Goal: Task Accomplishment & Management: Complete application form

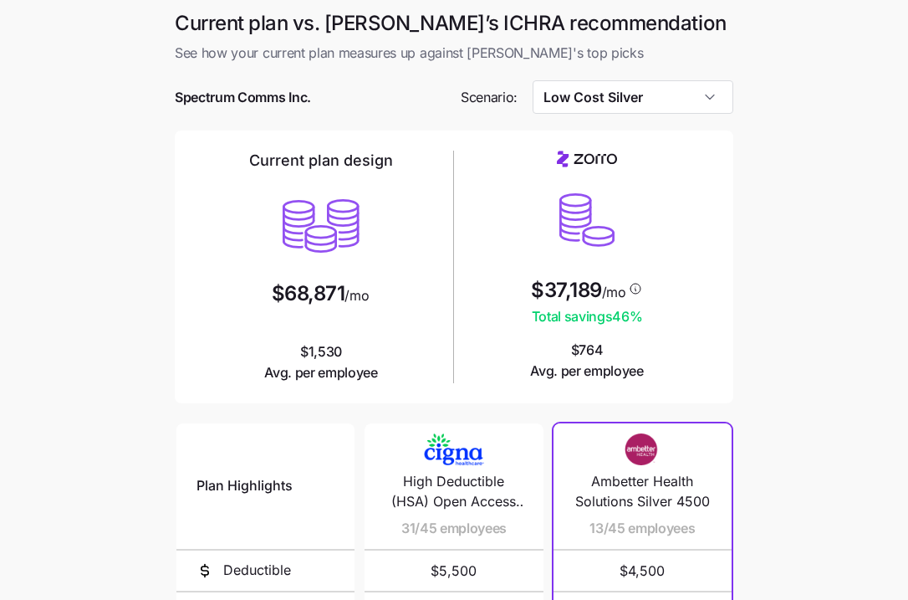
scroll to position [145, 0]
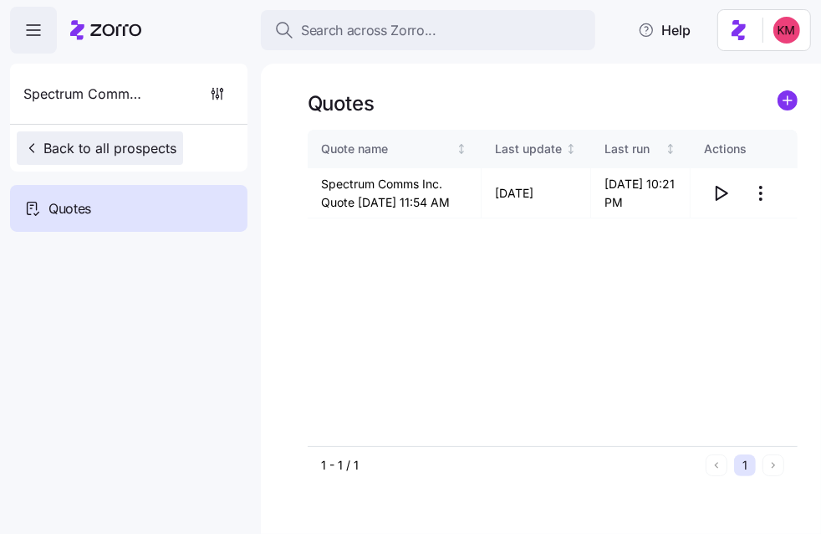
click at [118, 141] on span "Back to all prospects" at bounding box center [99, 148] width 153 height 20
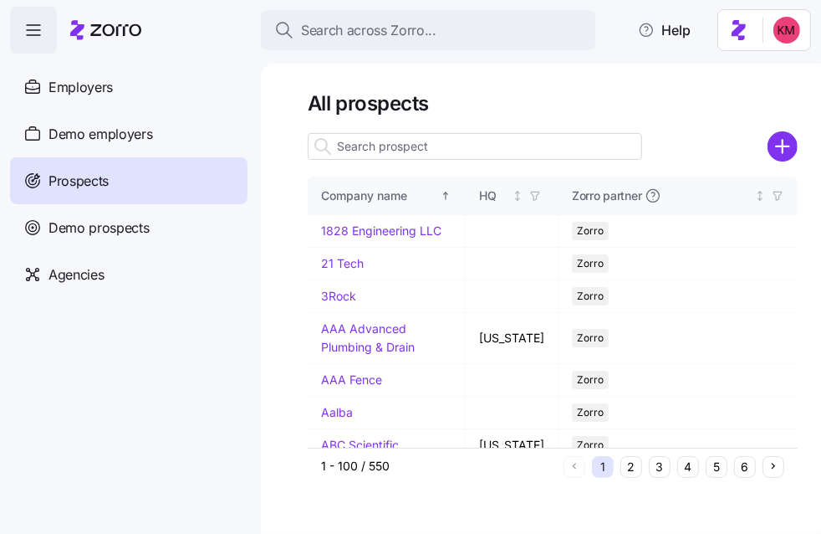
click at [787, 146] on icon "add icon" at bounding box center [783, 146] width 30 height 30
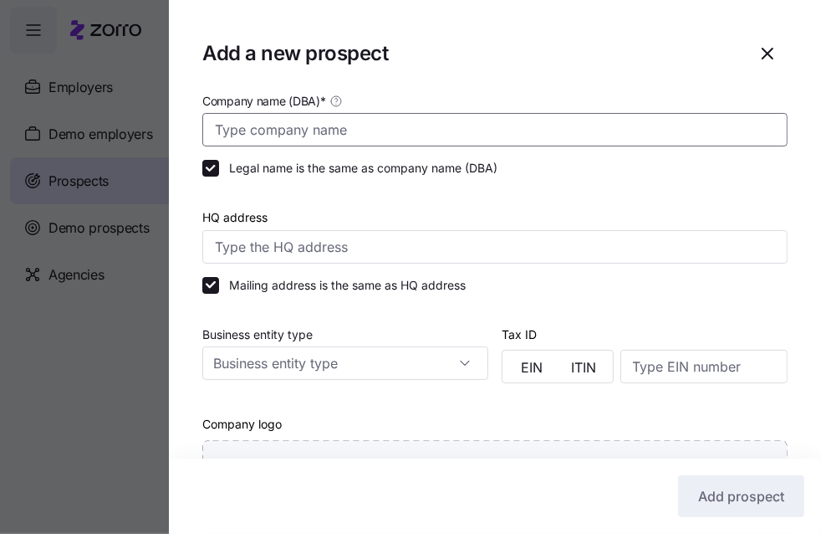
click at [345, 141] on input "Company name (DBA) *" at bounding box center [494, 129] width 585 height 33
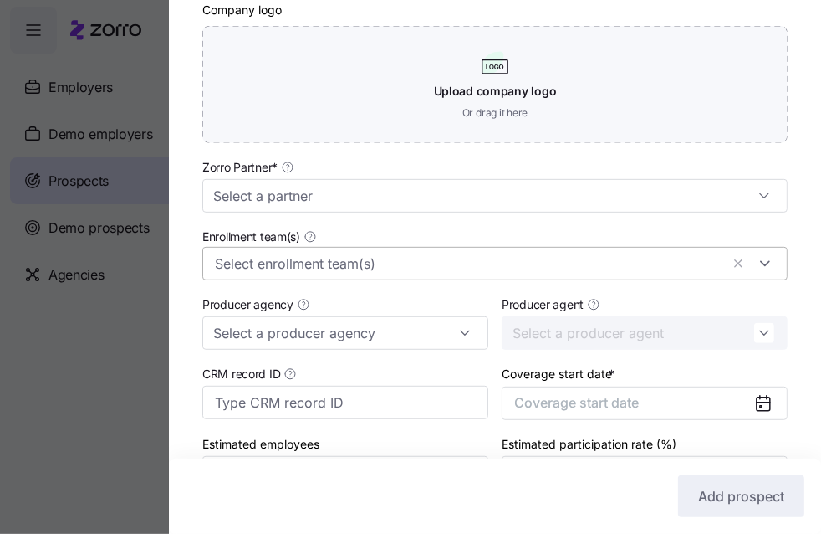
scroll to position [432, 0]
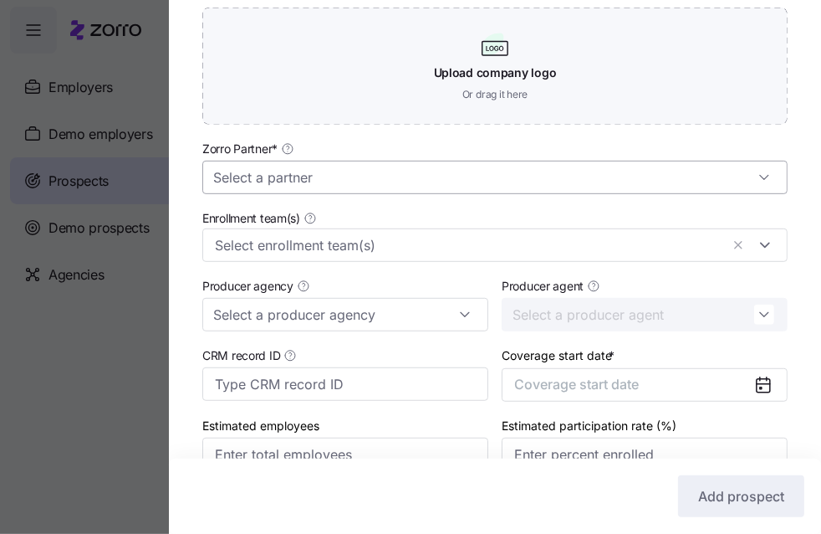
type input "Junior Achievement"
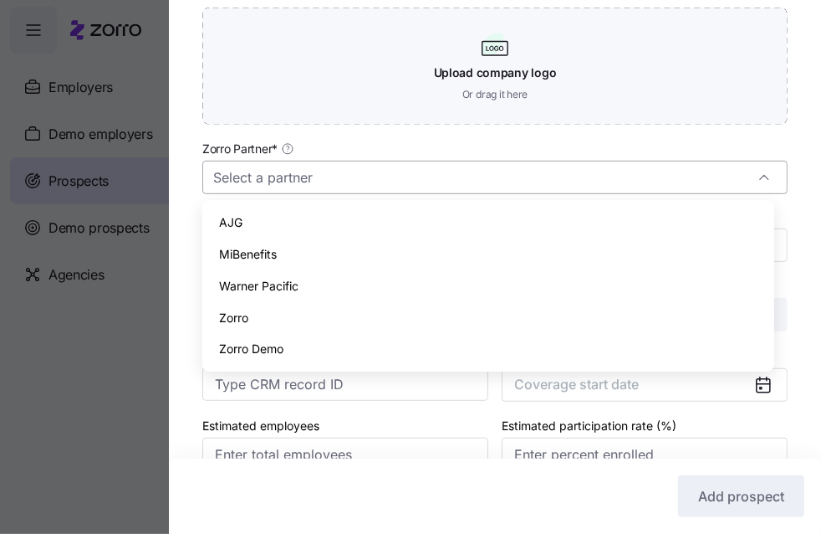
click at [351, 191] on input "Zorro Partner *" at bounding box center [494, 177] width 585 height 33
drag, startPoint x: 299, startPoint y: 331, endPoint x: 294, endPoint y: 309, distance: 22.1
click at [294, 309] on div "Zorro" at bounding box center [488, 318] width 558 height 32
type input "Zorro"
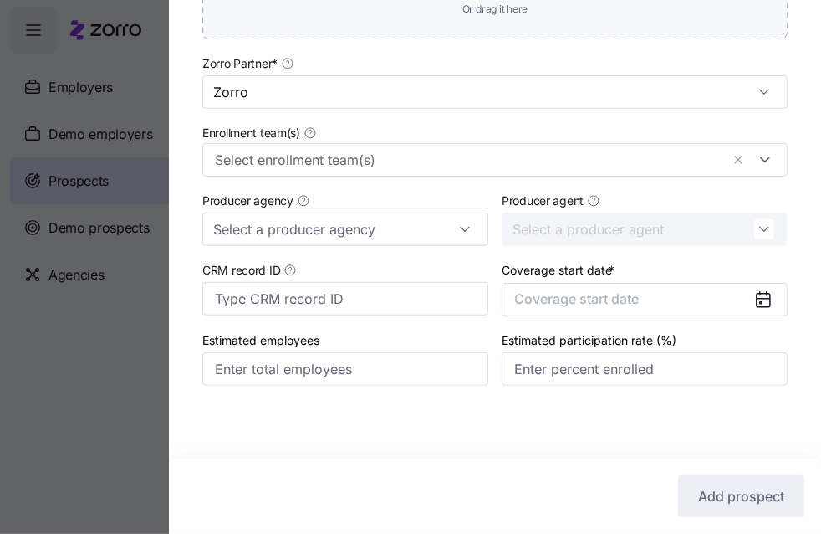
scroll to position [519, 0]
click at [620, 310] on button "Coverage start date" at bounding box center [645, 298] width 286 height 33
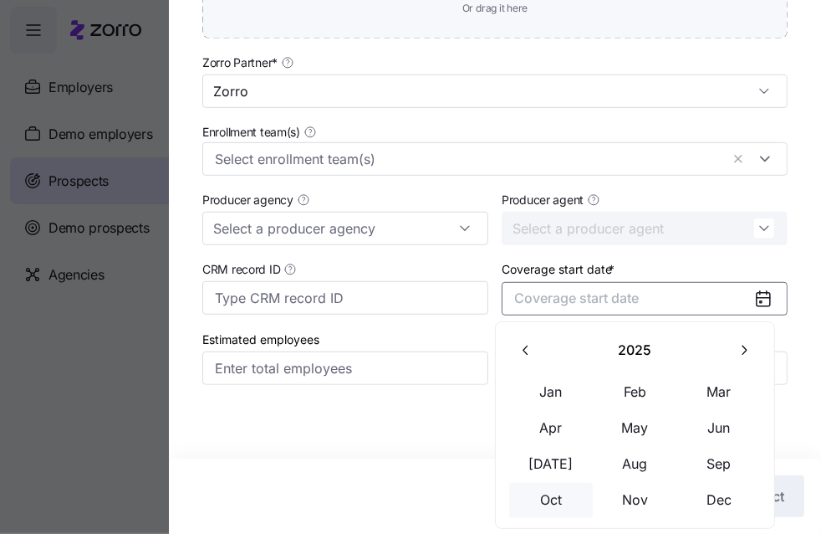
click at [565, 501] on button "Oct" at bounding box center [551, 500] width 84 height 35
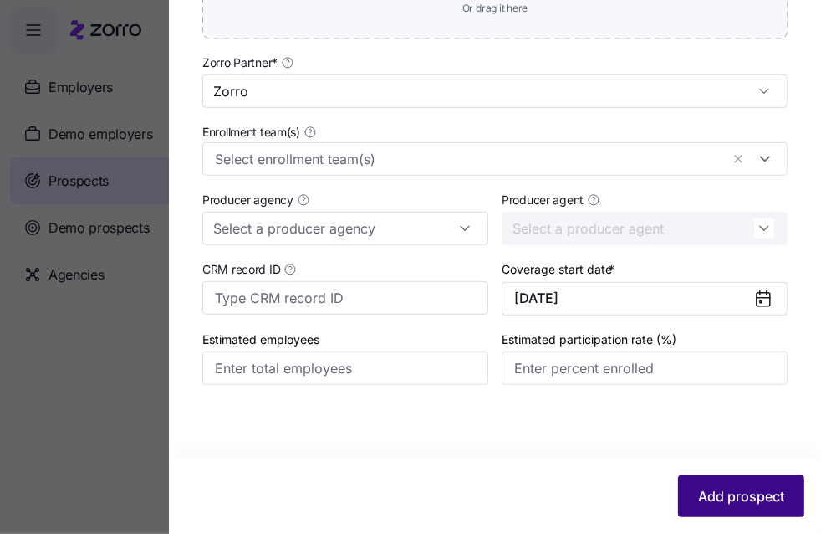
click at [757, 499] on span "Add prospect" at bounding box center [741, 496] width 86 height 20
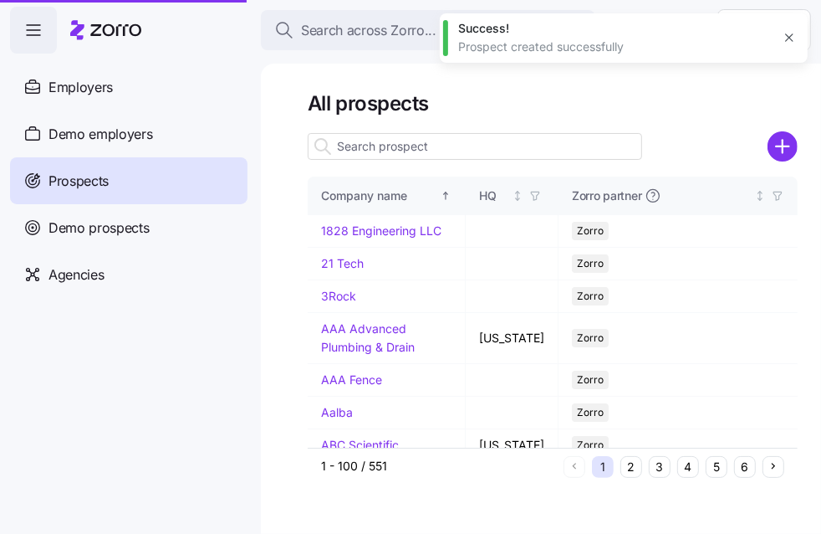
click at [386, 149] on input at bounding box center [475, 146] width 335 height 27
click at [389, 143] on input at bounding box center [475, 146] width 335 height 27
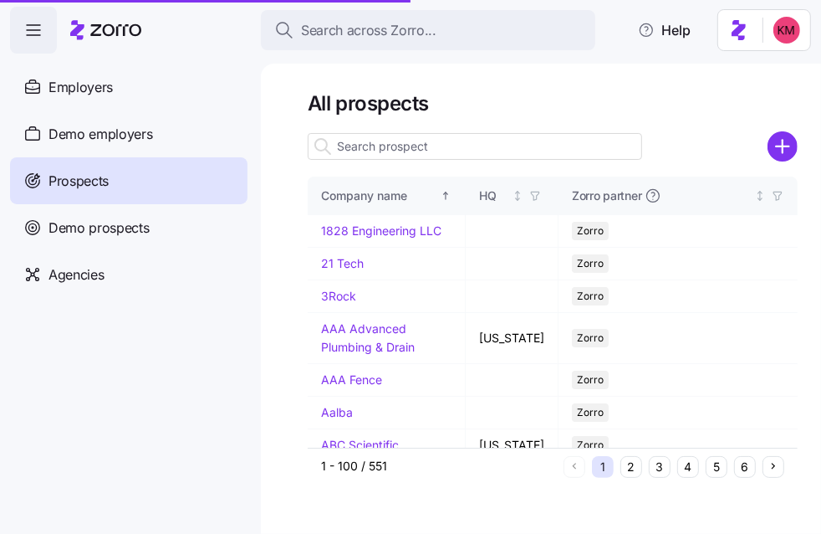
click at [684, 461] on button "4" at bounding box center [688, 467] width 22 height 22
click at [684, 466] on button "4" at bounding box center [688, 467] width 22 height 22
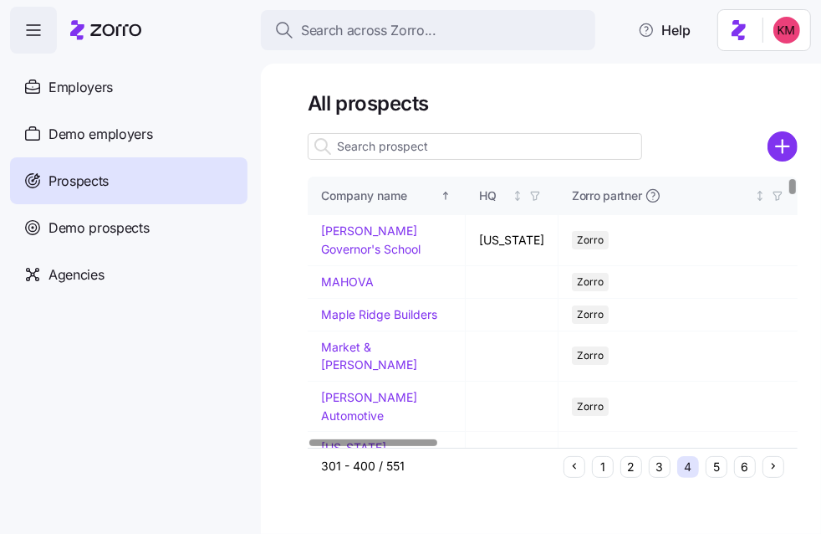
click at [657, 472] on button "3" at bounding box center [660, 467] width 22 height 22
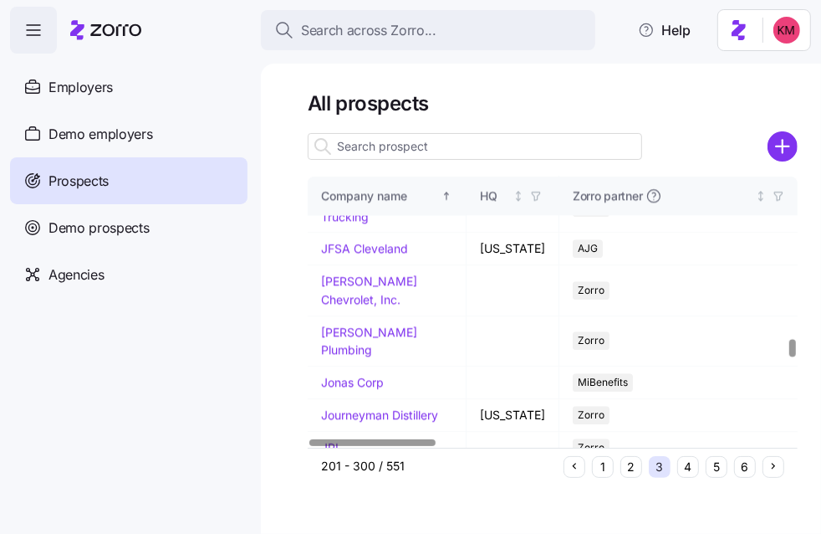
scroll to position [2373, 0]
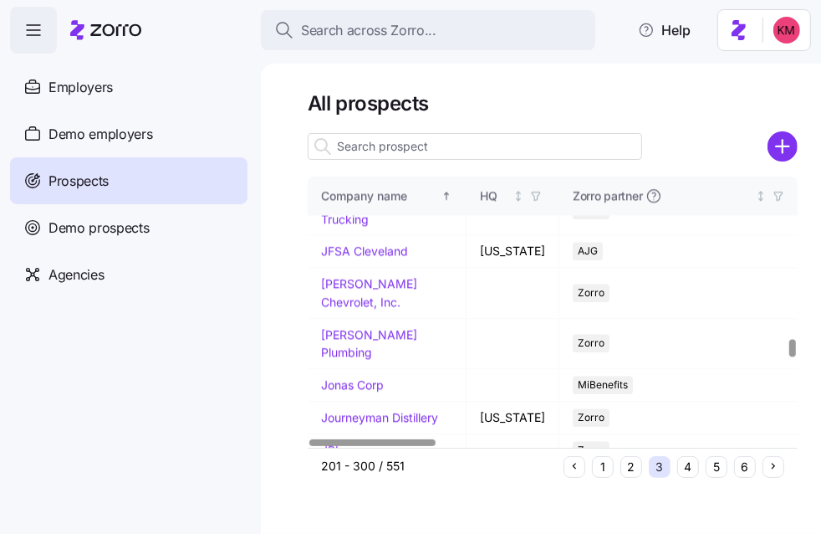
click at [368, 508] on link "Junior Achievement" at bounding box center [375, 515] width 109 height 14
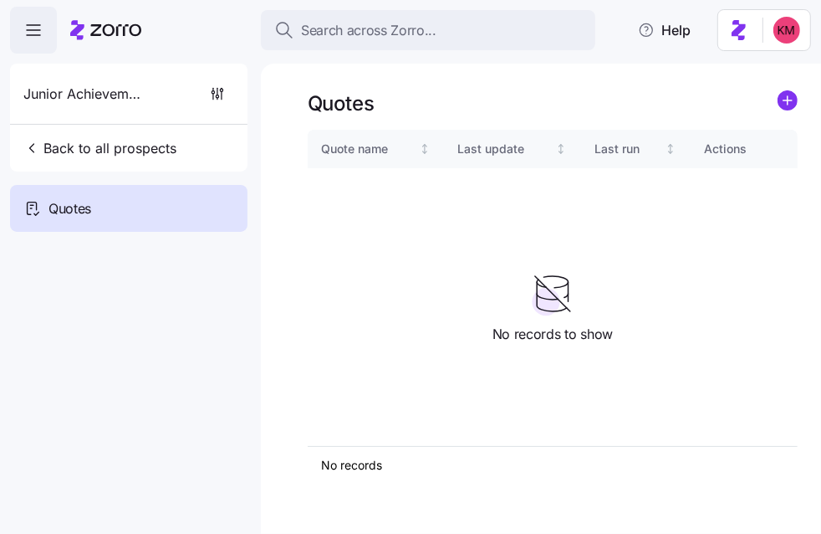
click at [795, 90] on icon "add icon" at bounding box center [788, 100] width 20 height 20
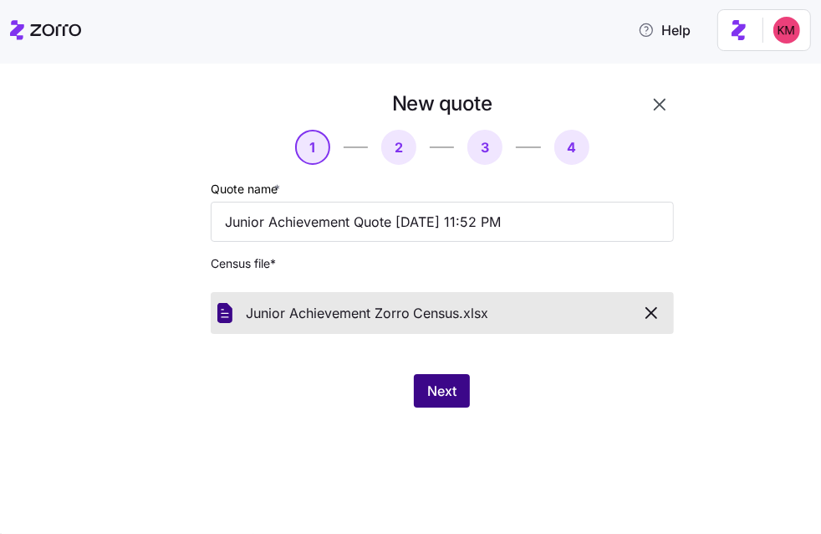
click at [421, 391] on button "Next" at bounding box center [442, 390] width 56 height 33
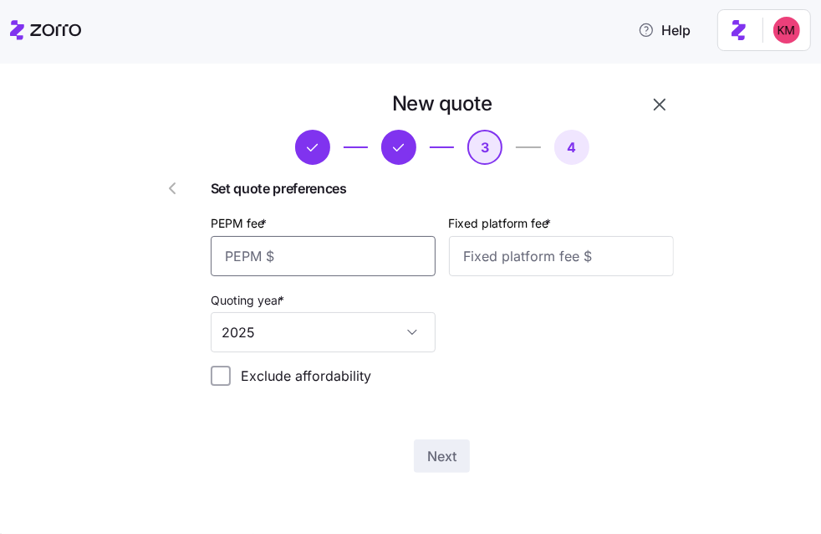
click at [293, 264] on input "PEPM fee *" at bounding box center [323, 256] width 225 height 40
type input "3"
type input "20"
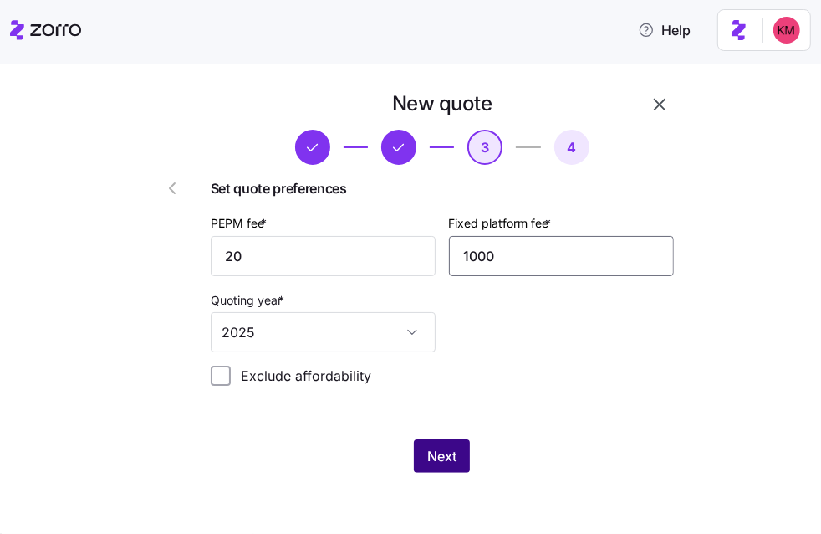
type input "1000"
click at [429, 450] on span "Next" at bounding box center [441, 456] width 29 height 20
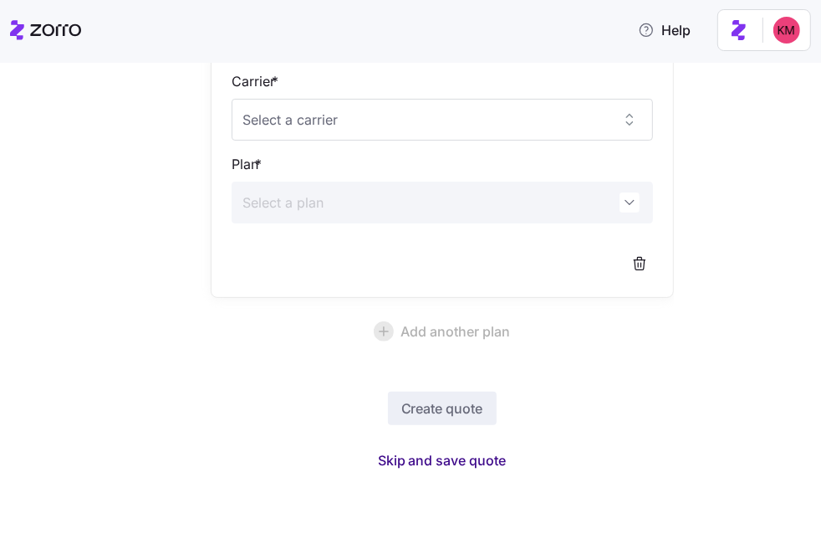
click at [438, 472] on button "Skip and save quote" at bounding box center [443, 460] width 156 height 30
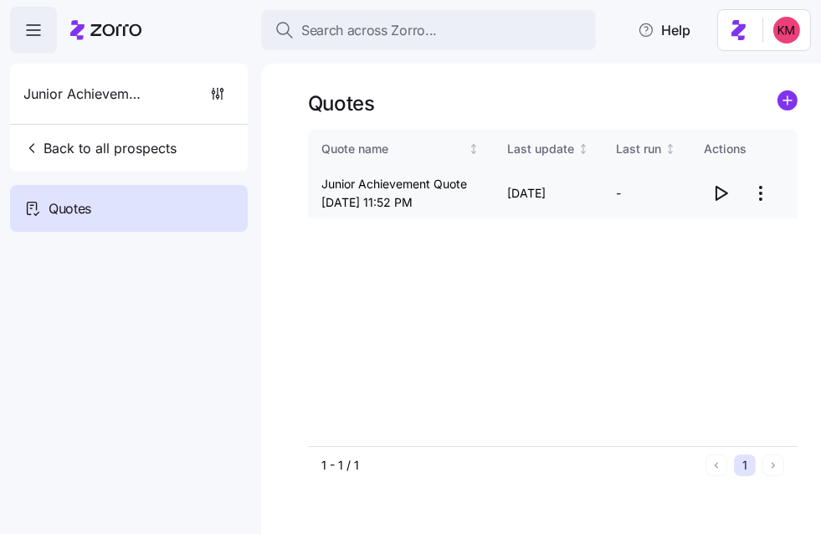
click at [693, 191] on td at bounding box center [743, 193] width 107 height 50
click at [734, 195] on span "button" at bounding box center [720, 193] width 32 height 32
click at [731, 197] on span "button" at bounding box center [720, 193] width 32 height 32
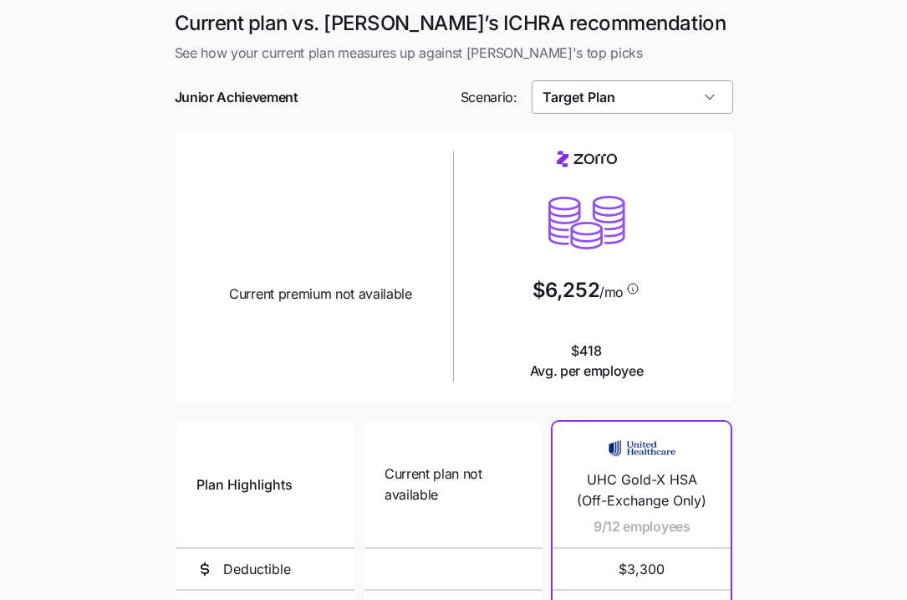
click at [606, 104] on input "Target Plan" at bounding box center [633, 96] width 202 height 33
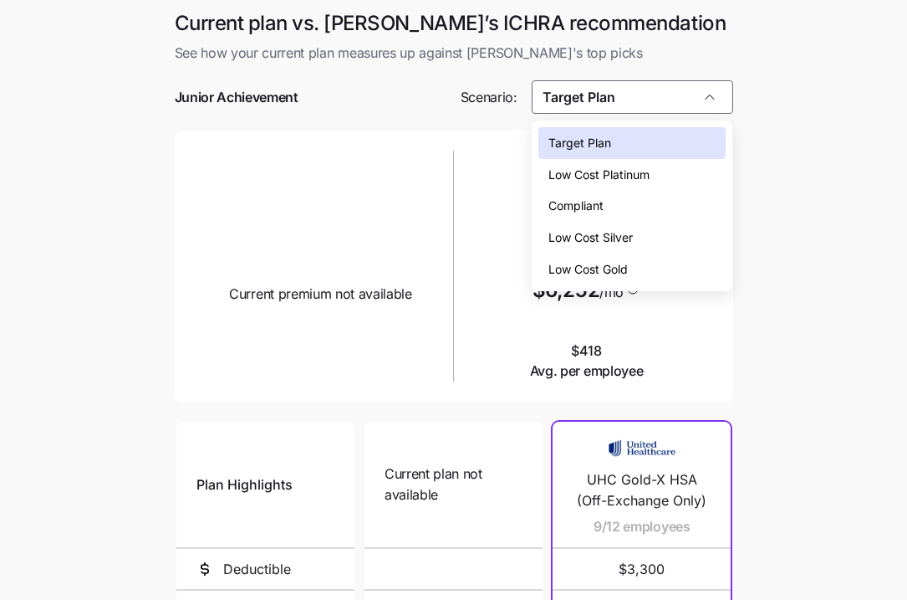
click at [615, 244] on span "Low Cost Silver" at bounding box center [591, 237] width 84 height 18
type input "Low Cost Silver"
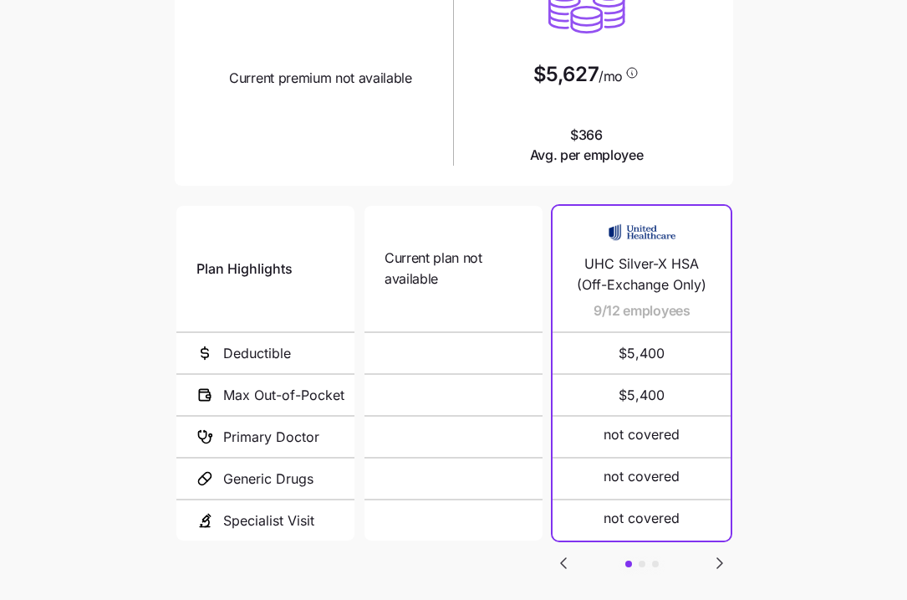
scroll to position [312, 0]
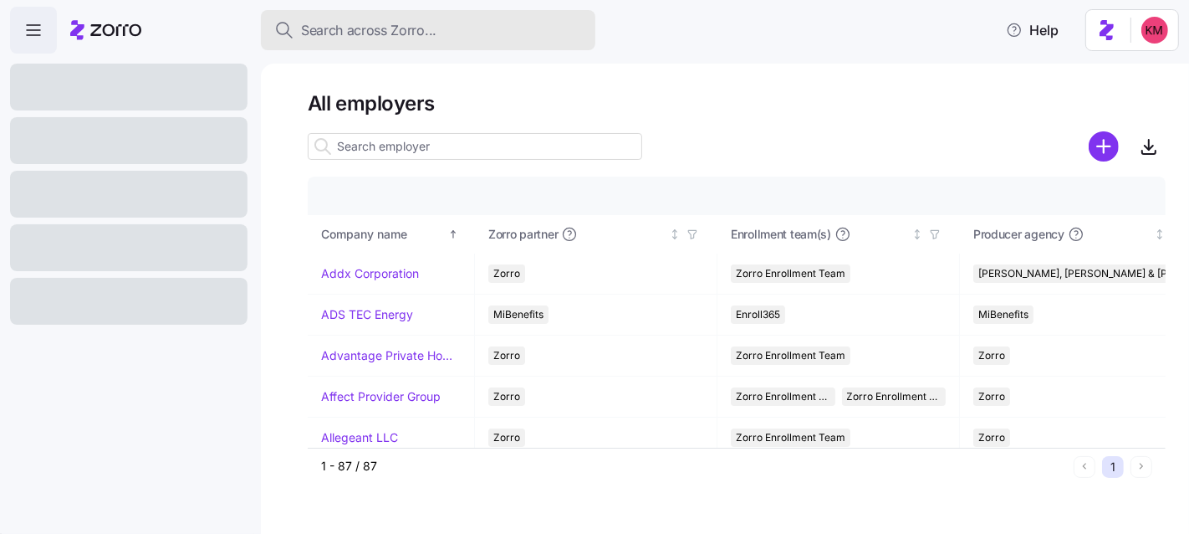
click at [458, 26] on div "Search across Zorro..." at bounding box center [428, 30] width 308 height 21
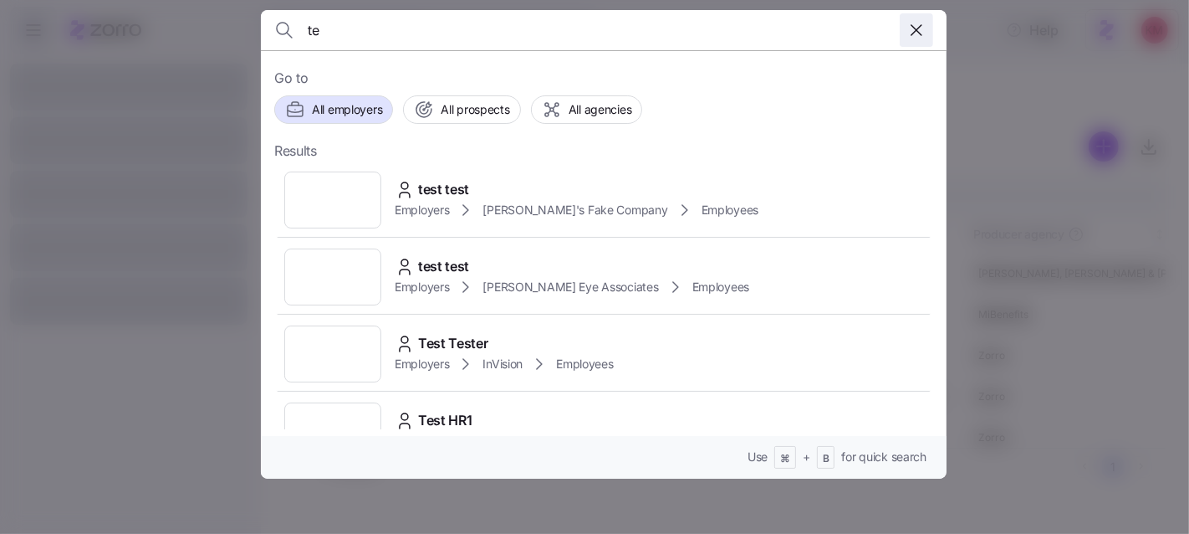
type input "te"
click at [921, 17] on span "button" at bounding box center [917, 30] width 32 height 32
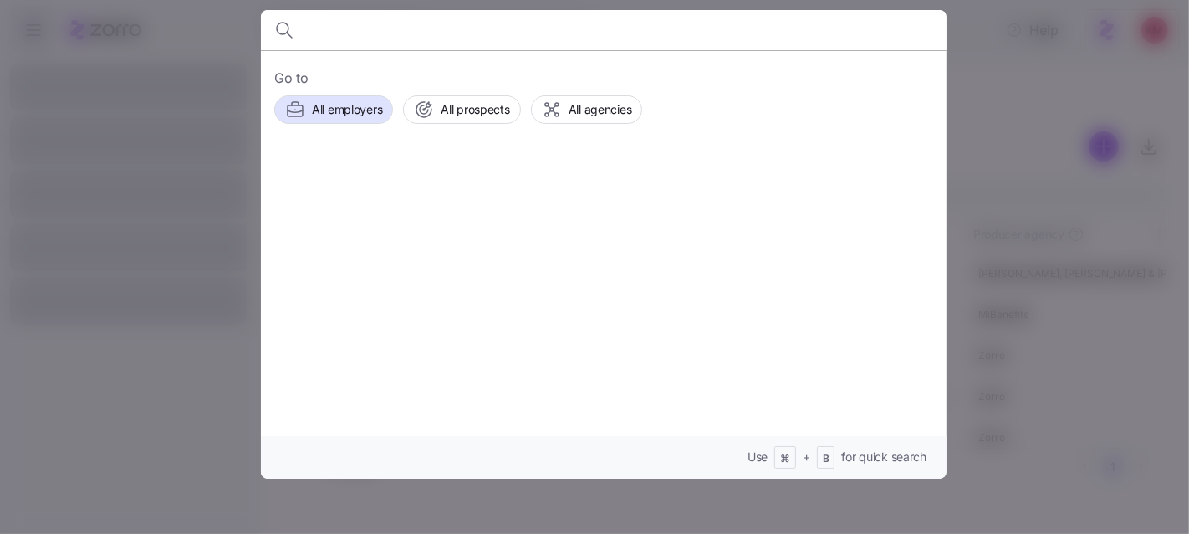
click at [225, 44] on div at bounding box center [594, 267] width 1189 height 534
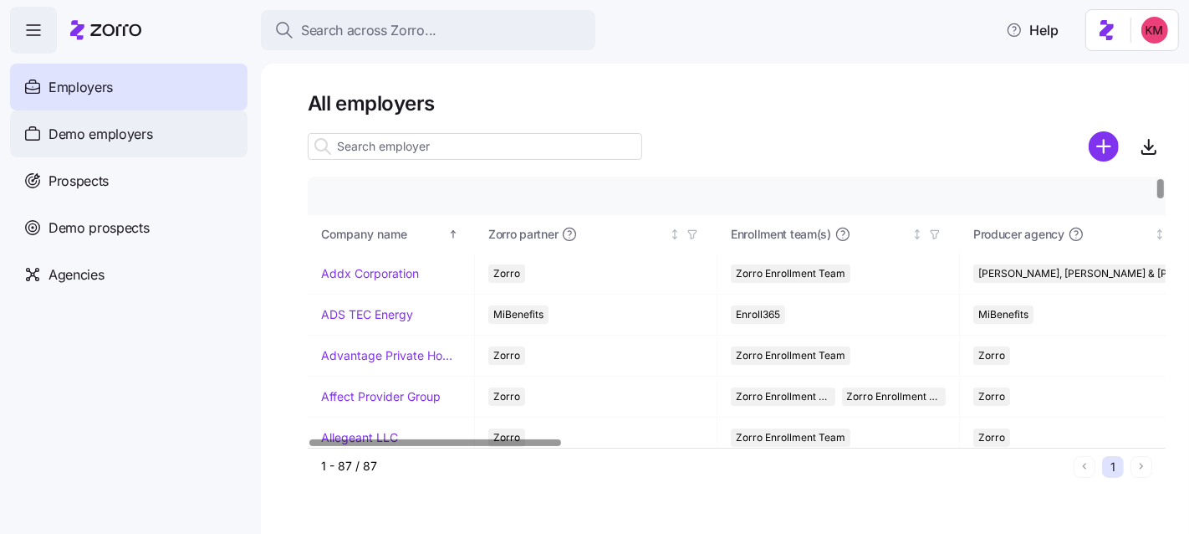
click at [94, 130] on span "Demo employers" at bounding box center [101, 134] width 105 height 21
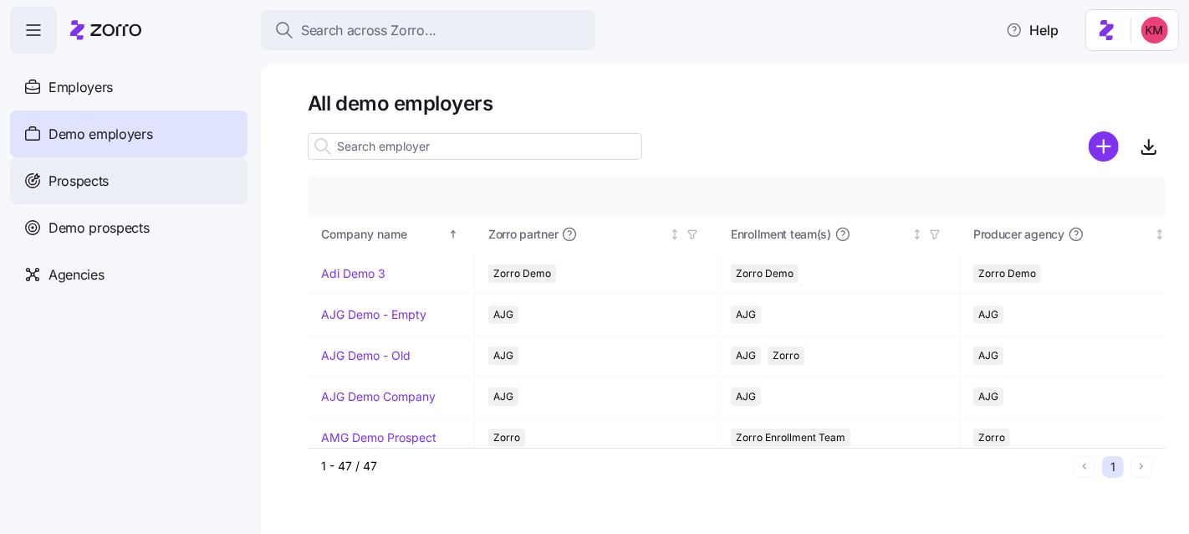
click at [112, 186] on div "Prospects" at bounding box center [129, 180] width 238 height 47
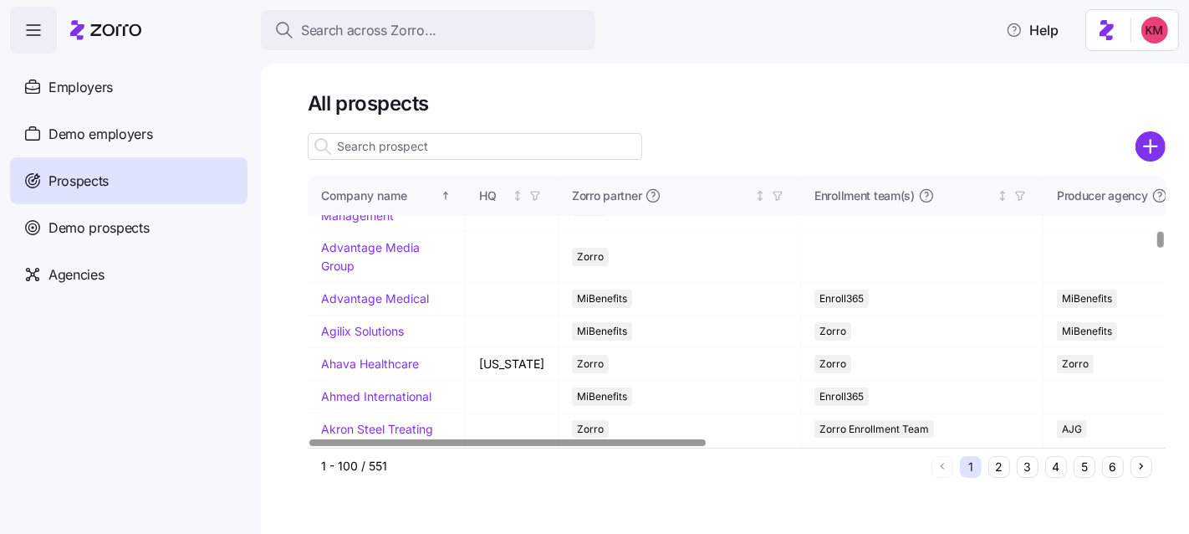
scroll to position [872, 0]
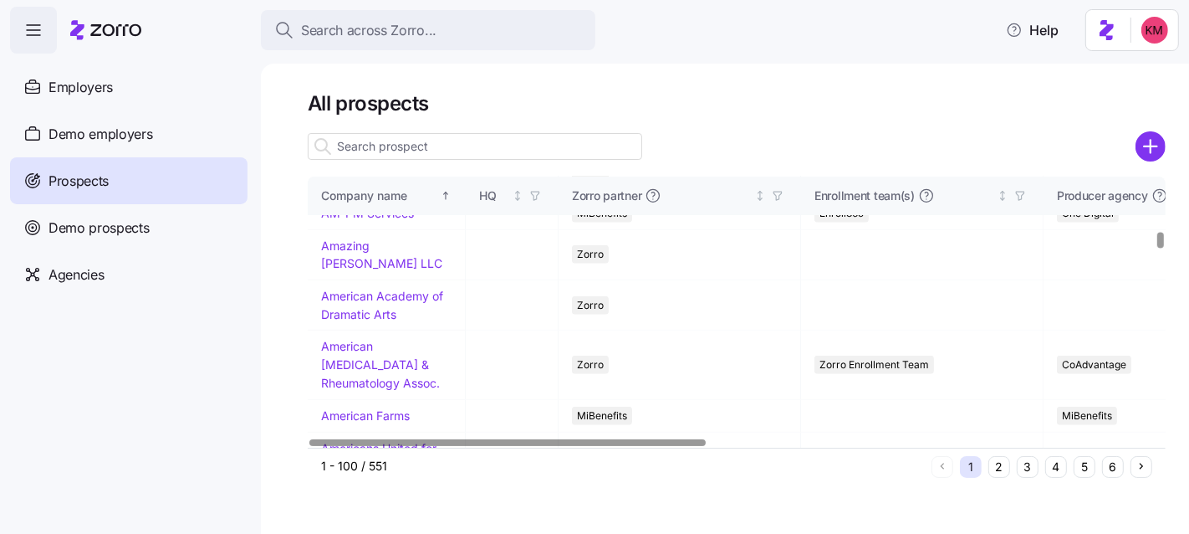
click at [1078, 463] on button "5" at bounding box center [1085, 467] width 22 height 22
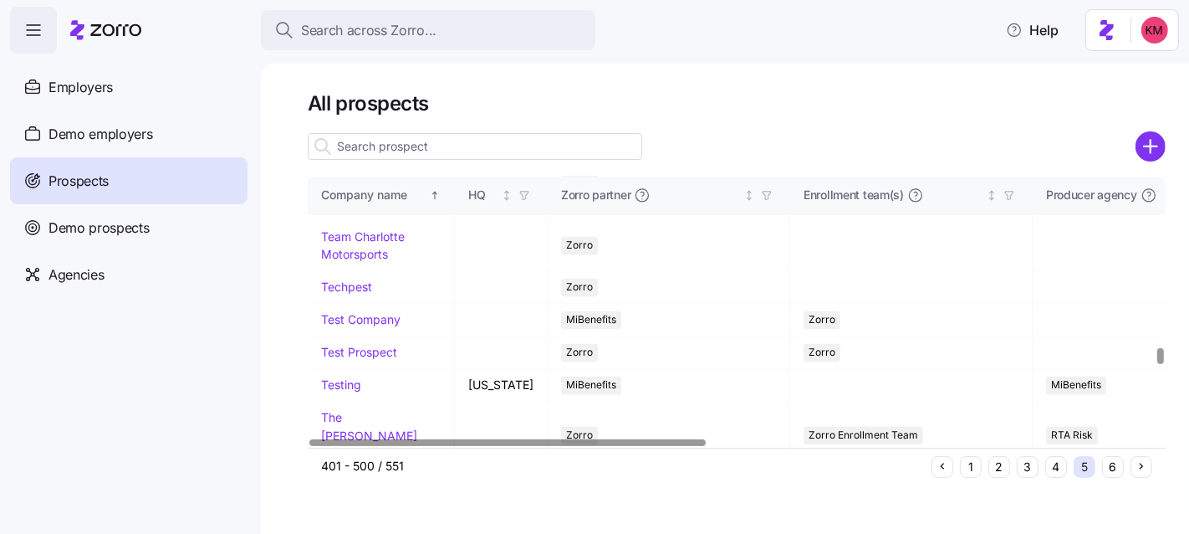
scroll to position [2883, 0]
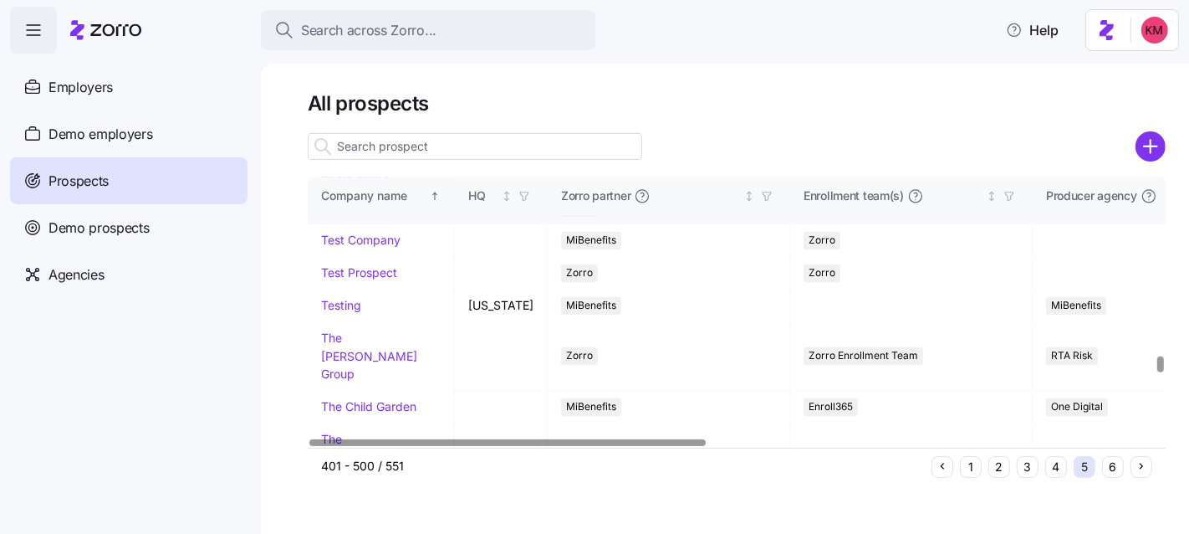
click at [351, 214] on link "Techpest" at bounding box center [346, 207] width 51 height 14
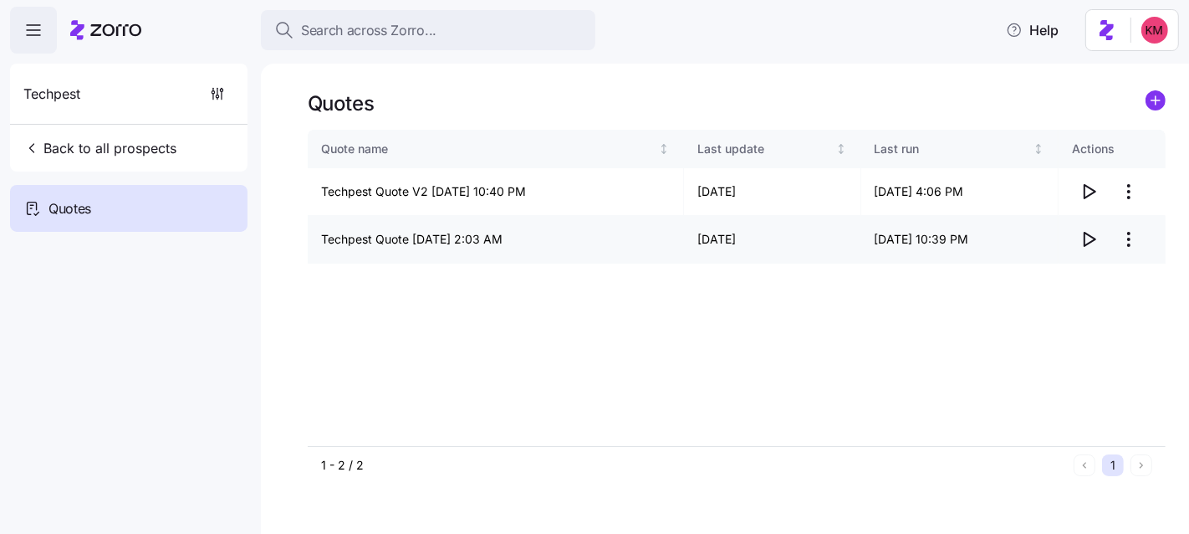
click at [1094, 234] on icon "button" at bounding box center [1089, 239] width 20 height 20
click at [1077, 227] on span "button" at bounding box center [1089, 239] width 32 height 32
click at [1153, 110] on link at bounding box center [1156, 103] width 20 height 26
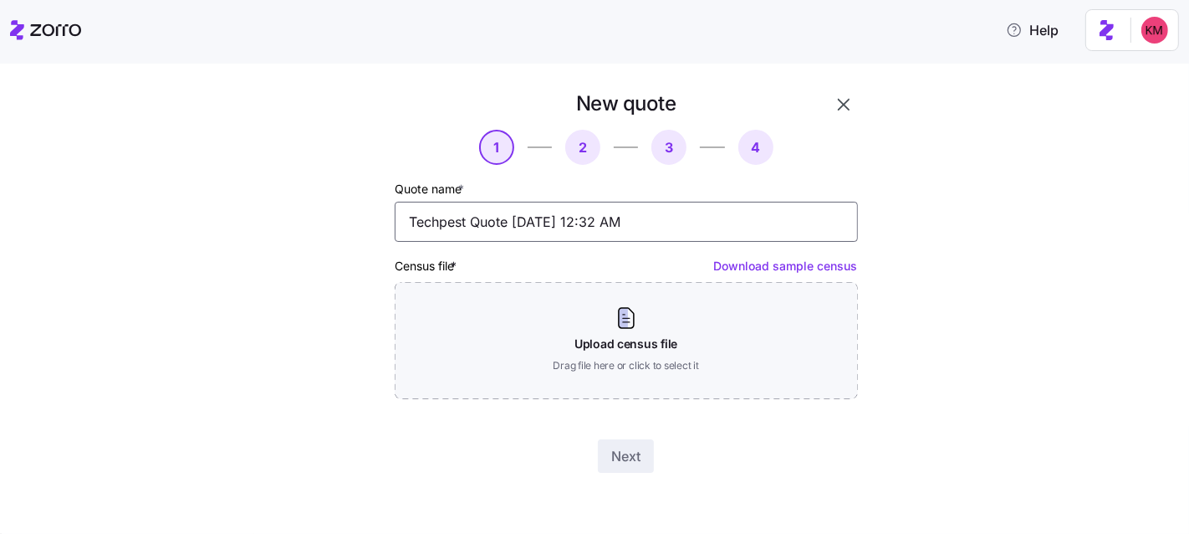
click at [514, 217] on input "Techpest Quote 08/21/2025 12:32 AM" at bounding box center [626, 222] width 463 height 40
type input "Techpest Quote Current Quote - 8.21.25"
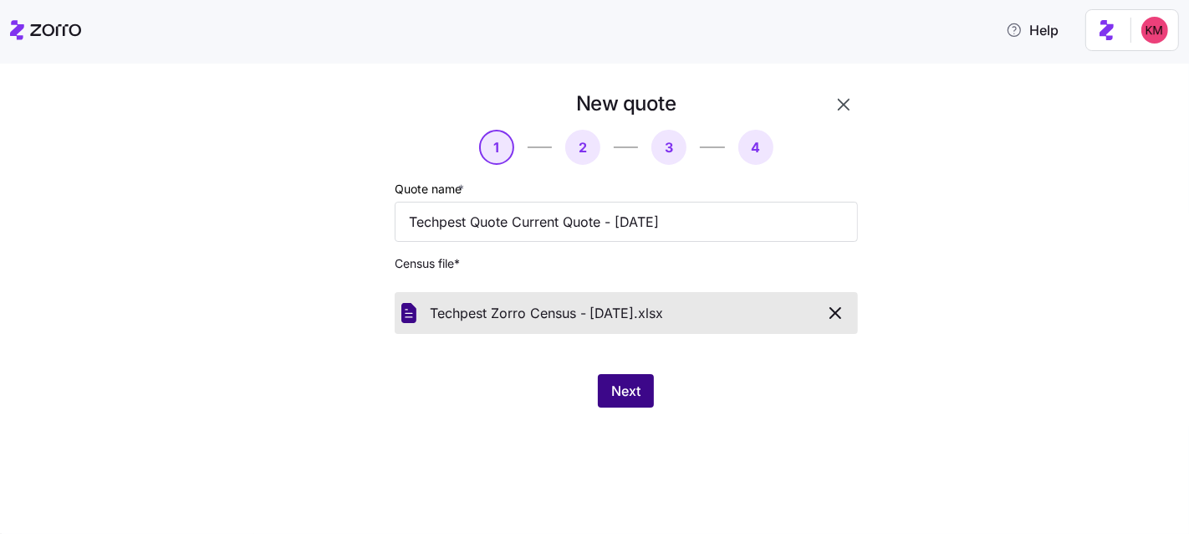
click at [635, 384] on span "Next" at bounding box center [625, 391] width 29 height 20
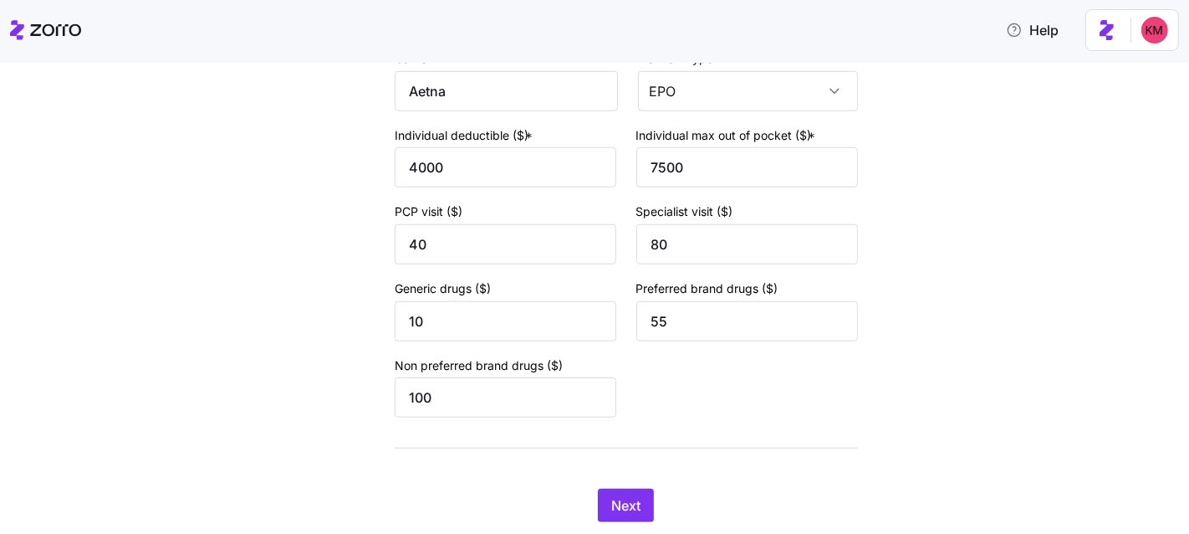
scroll to position [1255, 0]
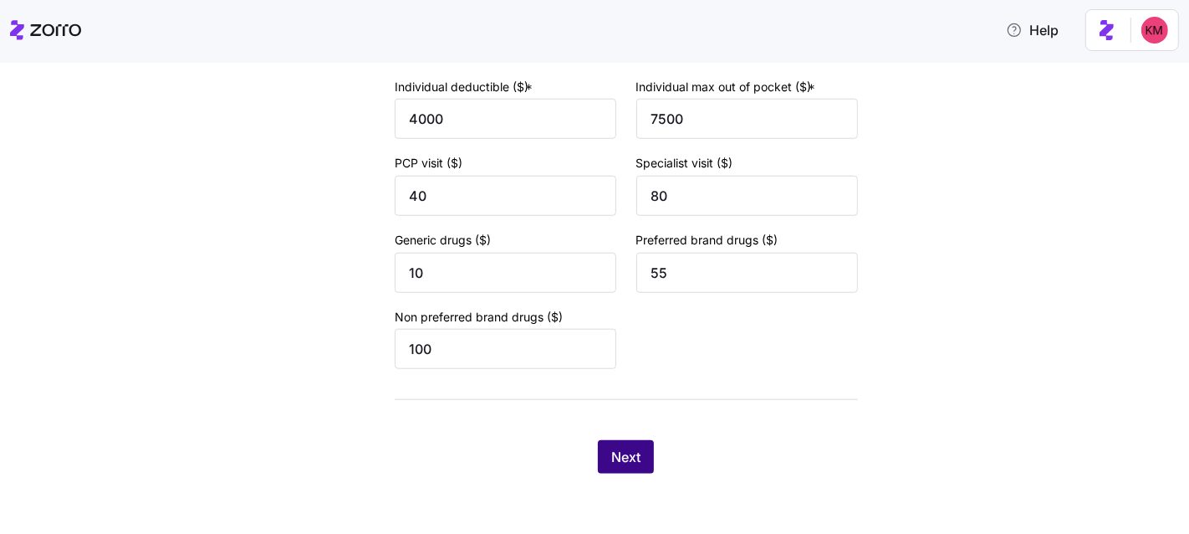
click at [622, 465] on span "Next" at bounding box center [625, 457] width 29 height 20
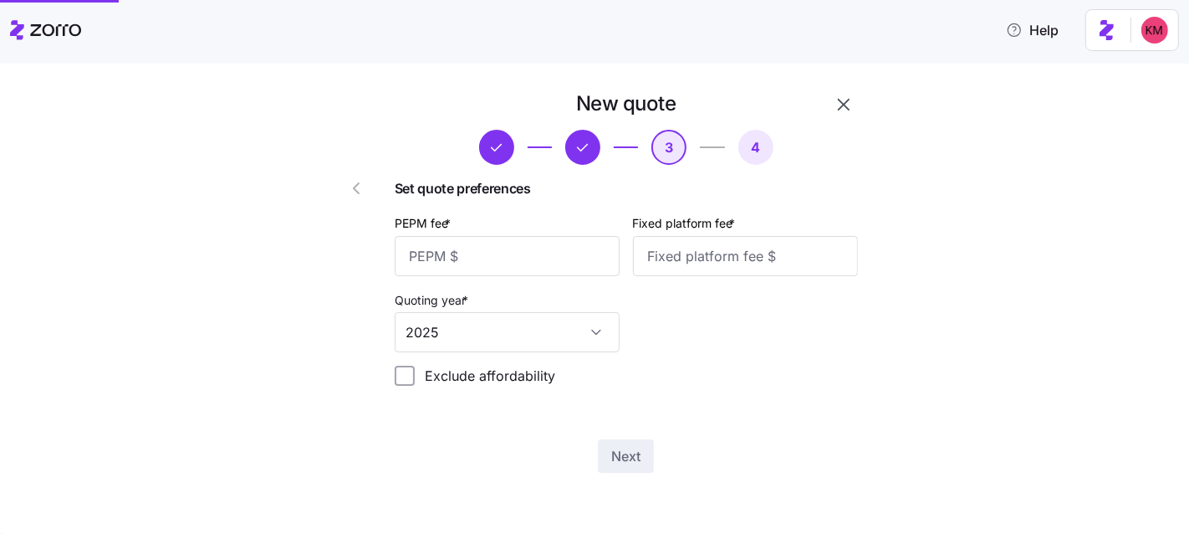
scroll to position [0, 0]
click at [482, 255] on input "PEPM fee *" at bounding box center [507, 256] width 225 height 40
type input "20"
click at [754, 264] on input "100" at bounding box center [745, 256] width 225 height 40
type input "1000"
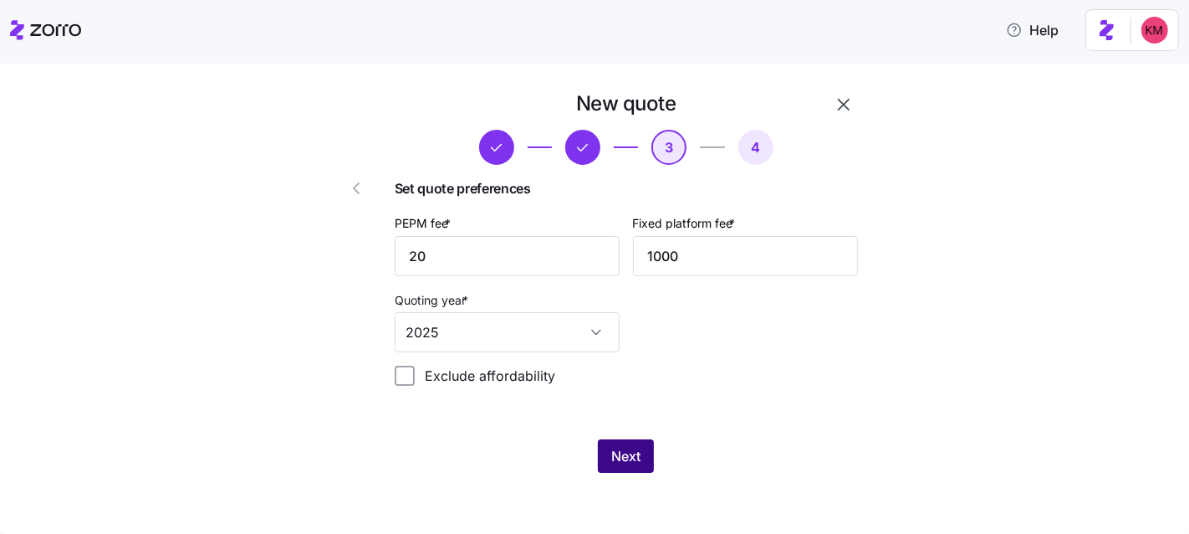
click at [601, 452] on button "Next" at bounding box center [626, 455] width 56 height 33
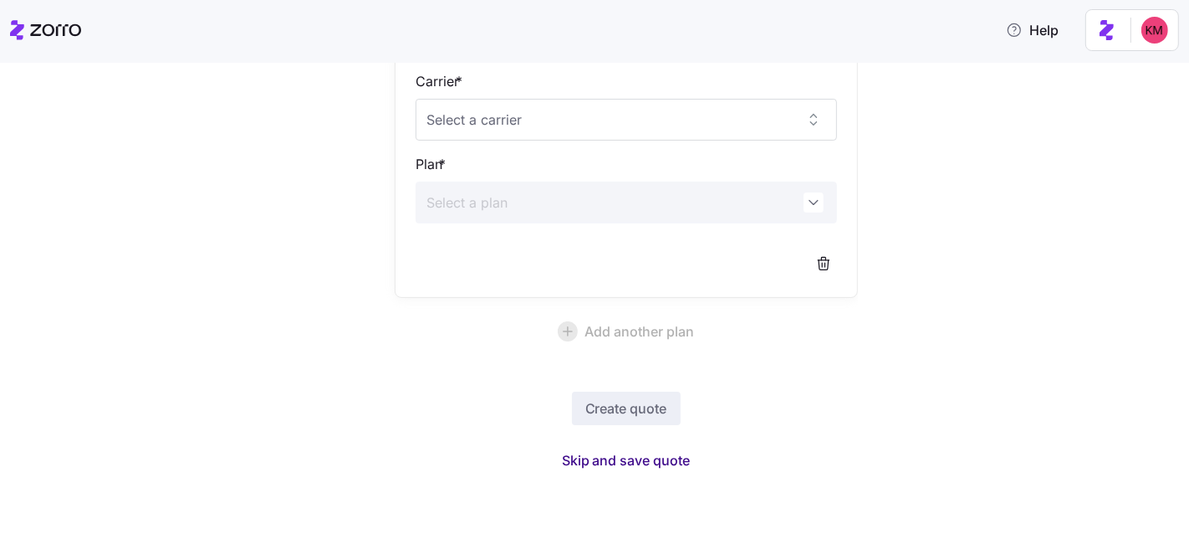
click at [636, 458] on span "Skip and save quote" at bounding box center [626, 460] width 129 height 20
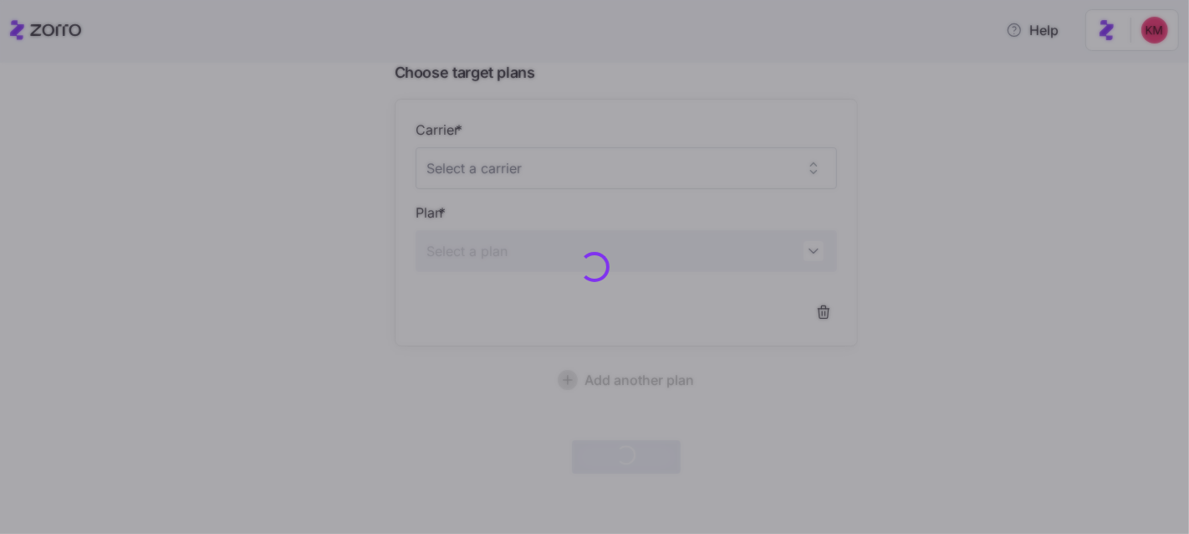
scroll to position [135, 0]
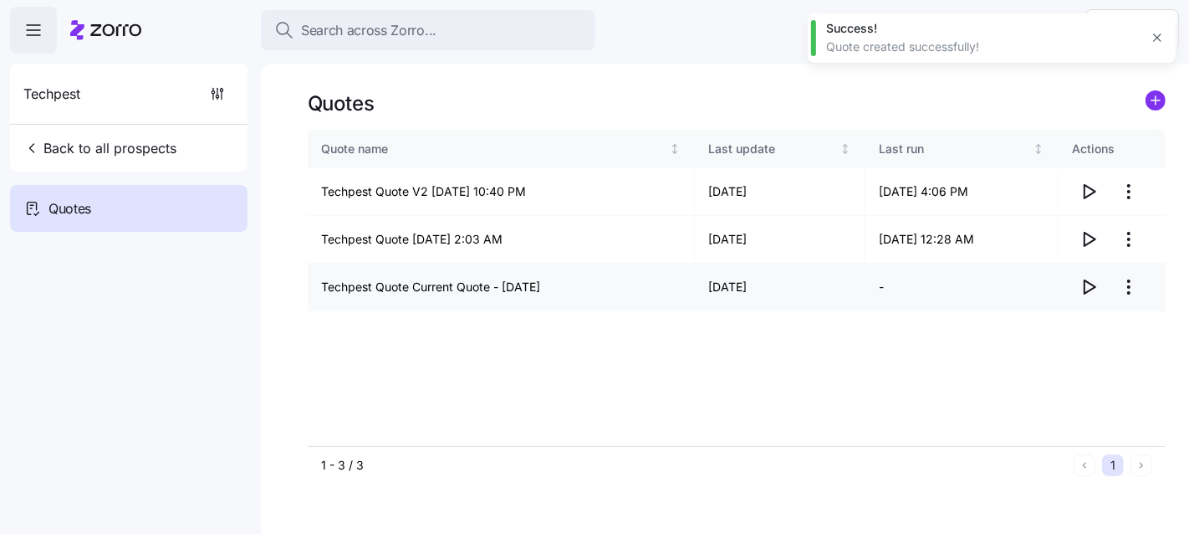
click at [1080, 283] on icon "button" at bounding box center [1089, 287] width 20 height 20
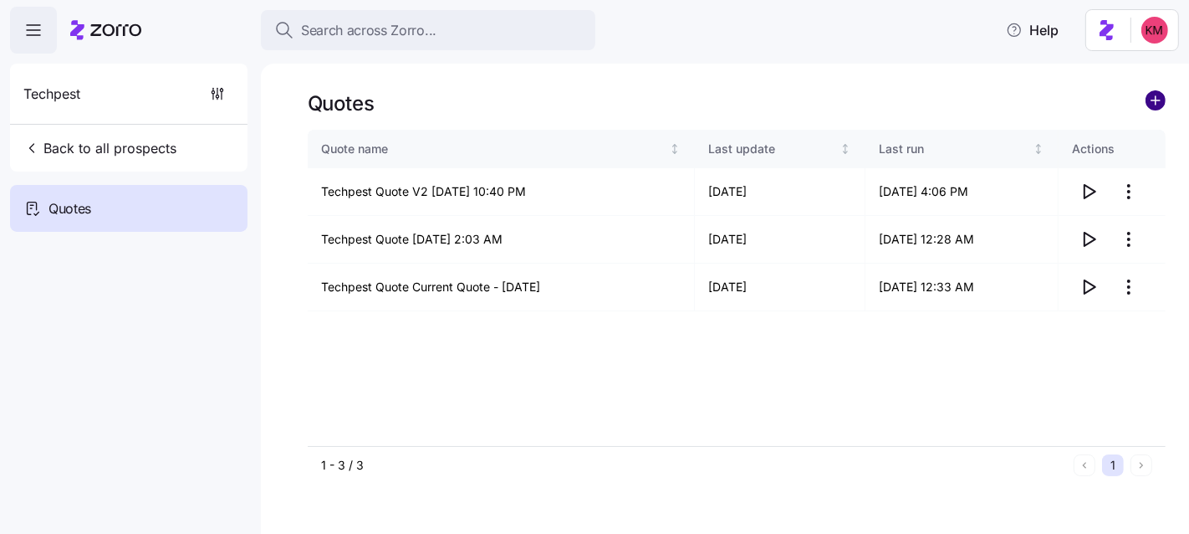
click at [1163, 102] on circle "add icon" at bounding box center [1156, 100] width 18 height 18
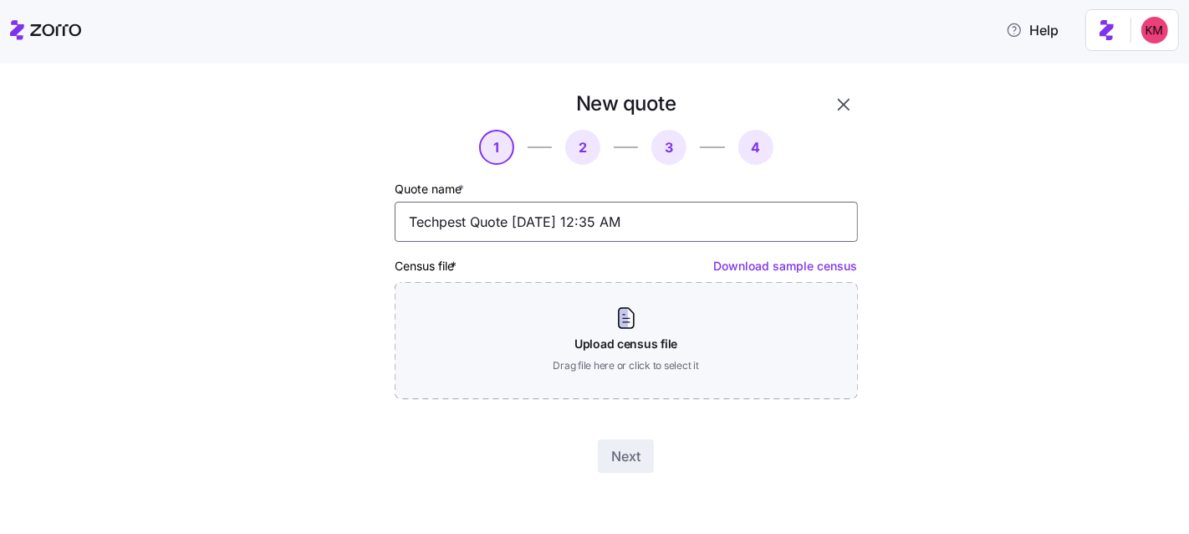
click at [513, 216] on input "Techpest Quote 08/21/2025 12:35 AM" at bounding box center [626, 222] width 463 height 40
type input "Techpest Horizon Quote V2 - 8.21.25"
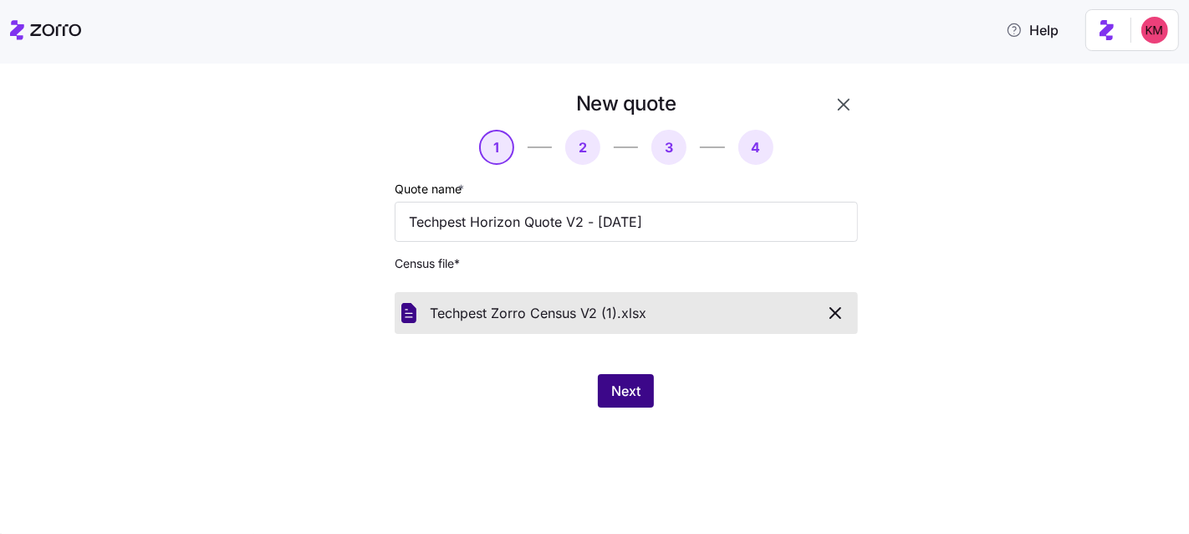
click at [623, 390] on span "Next" at bounding box center [625, 391] width 29 height 20
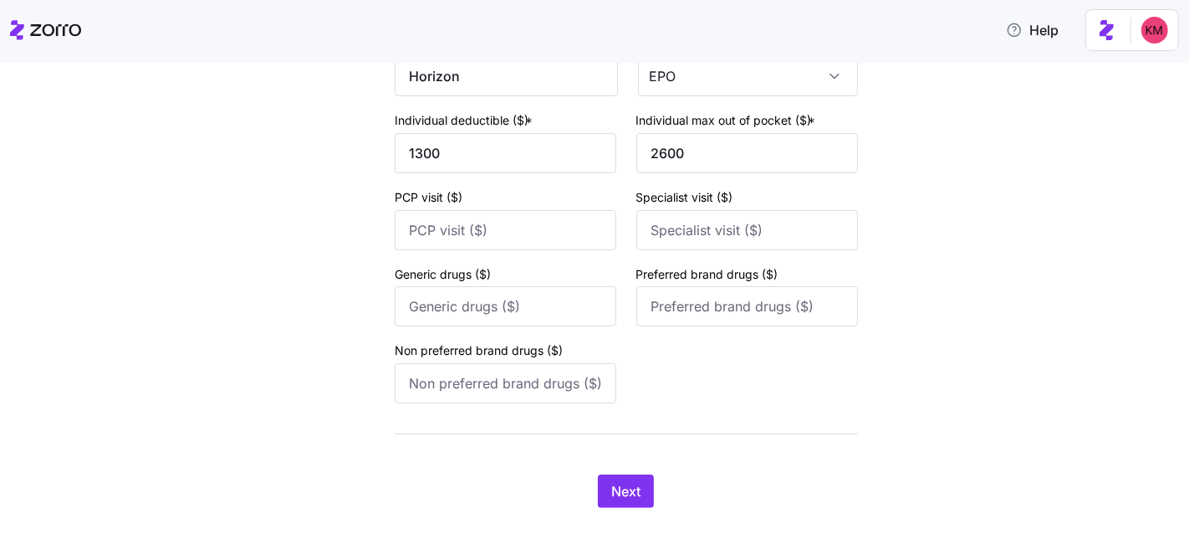
scroll to position [284, 0]
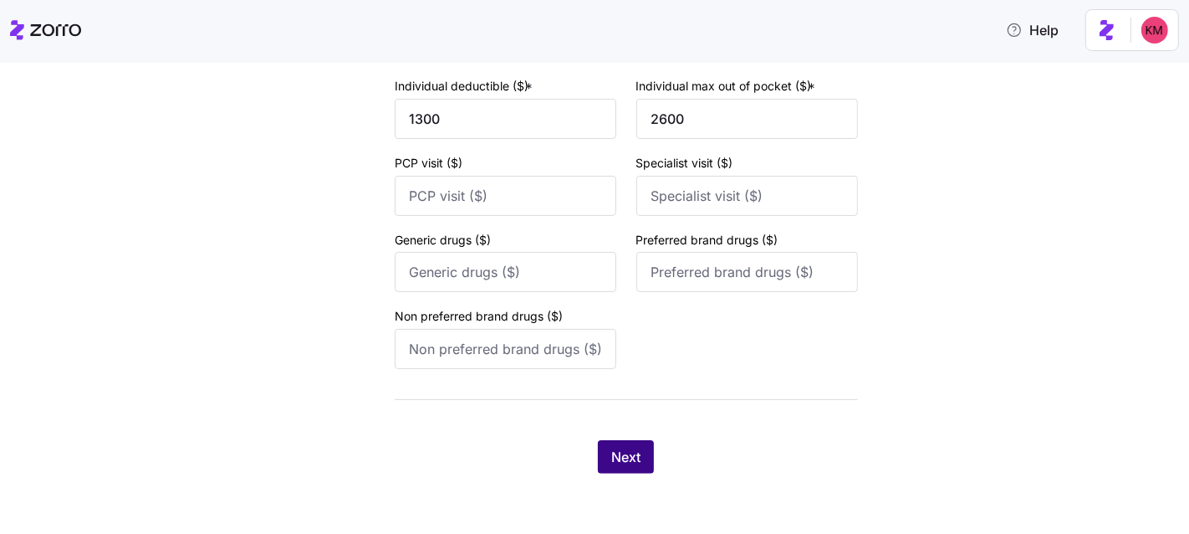
click at [611, 458] on span "Next" at bounding box center [625, 457] width 29 height 20
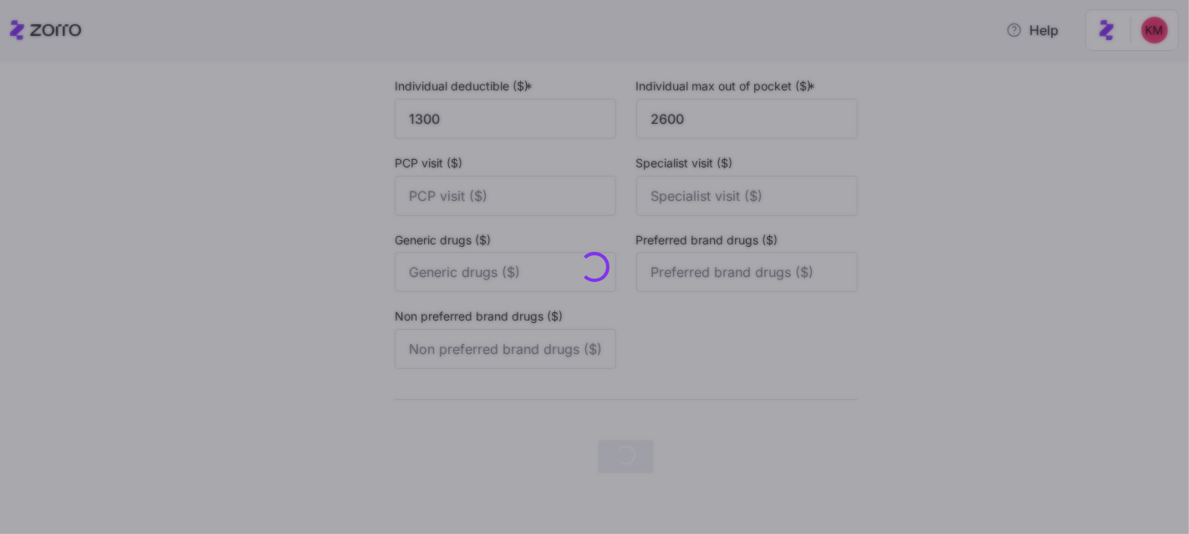
scroll to position [0, 0]
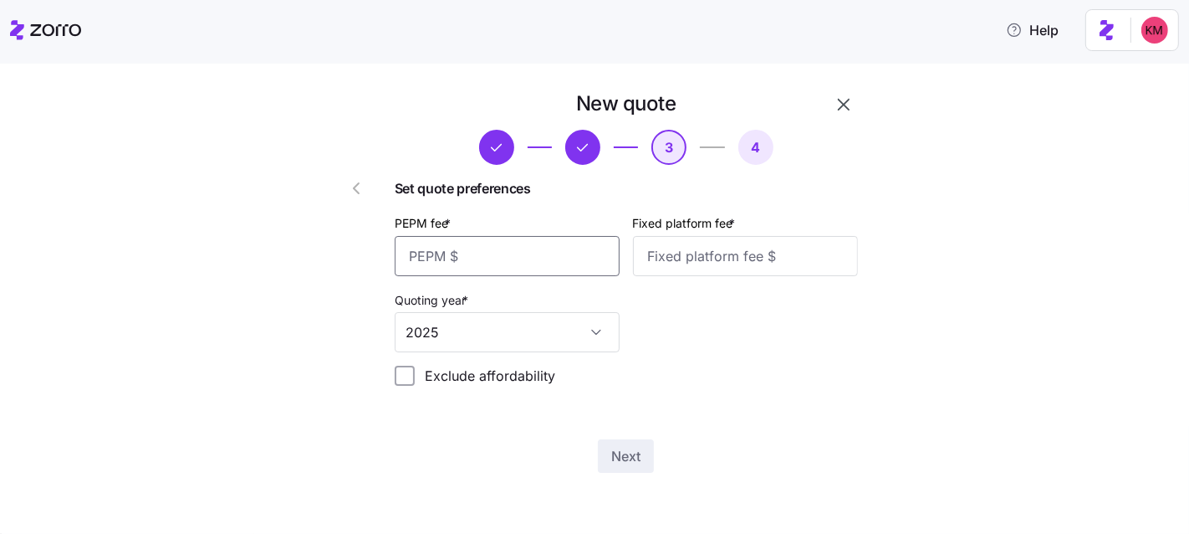
click at [482, 270] on input "PEPM fee *" at bounding box center [507, 256] width 225 height 40
type input "202"
type input "1000"
click at [480, 249] on input "202" at bounding box center [507, 256] width 225 height 40
type input "20"
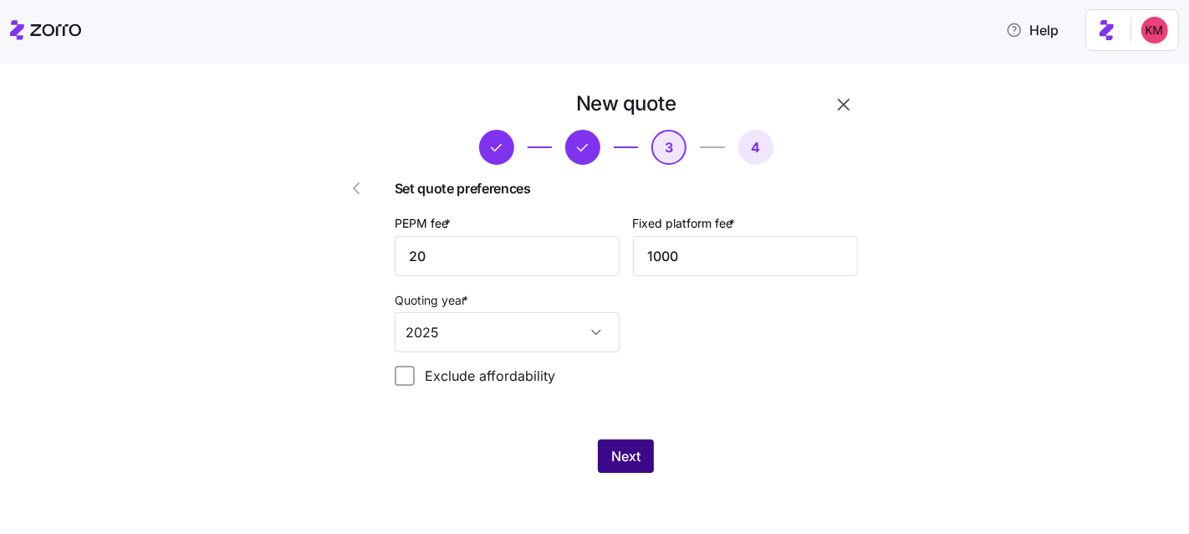
click at [630, 445] on button "Next" at bounding box center [626, 455] width 56 height 33
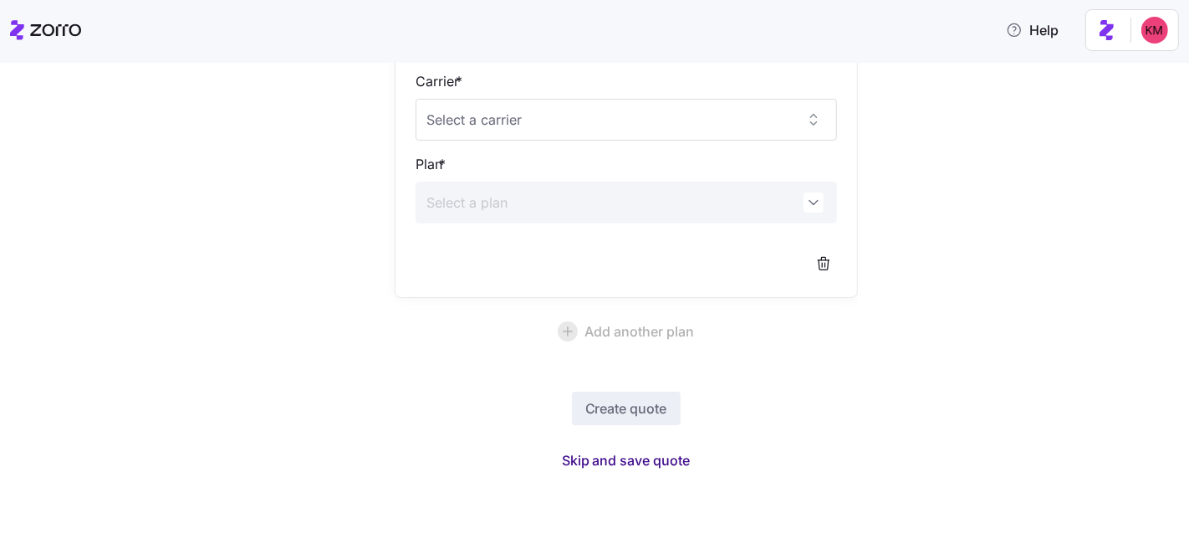
click at [621, 457] on span "Skip and save quote" at bounding box center [626, 460] width 129 height 20
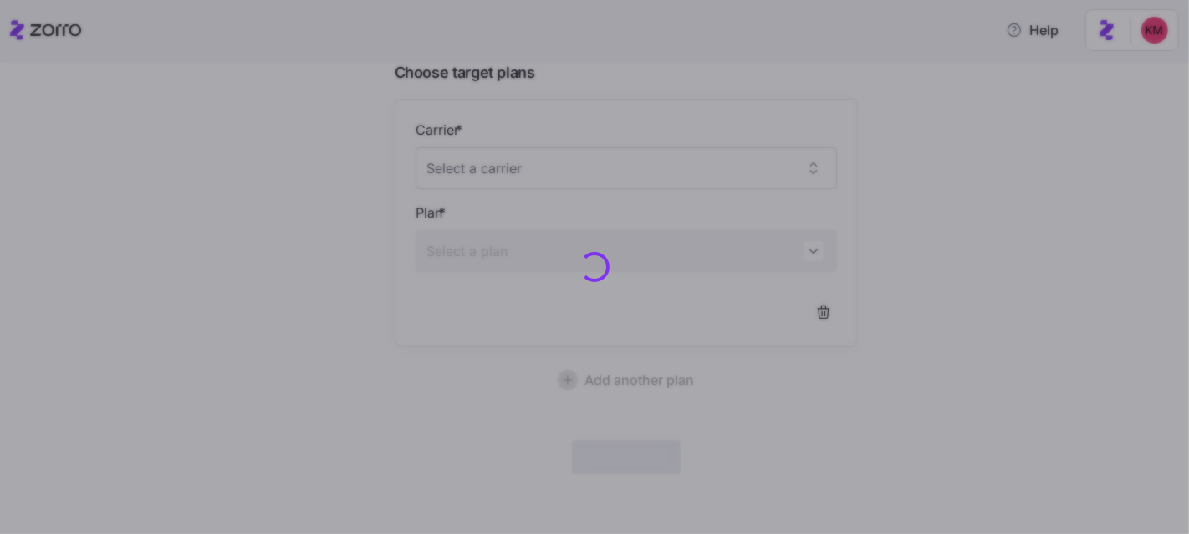
scroll to position [135, 0]
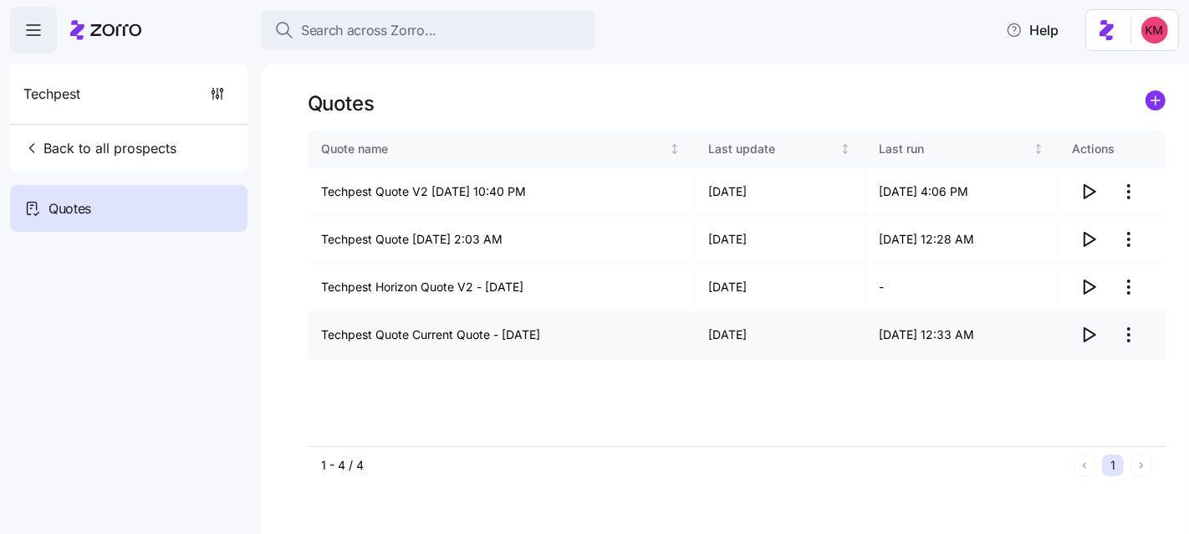
click at [1092, 335] on icon "button" at bounding box center [1090, 334] width 11 height 13
click at [1090, 282] on icon "button" at bounding box center [1089, 287] width 20 height 20
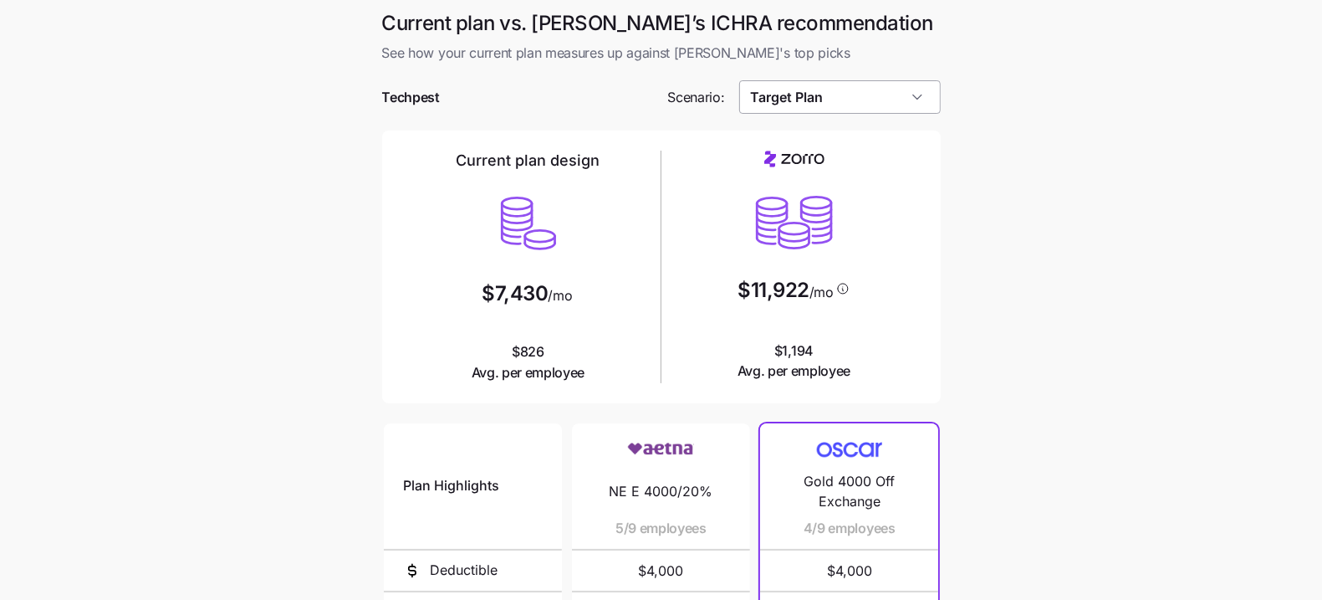
click at [869, 95] on input "Target Plan" at bounding box center [840, 96] width 202 height 33
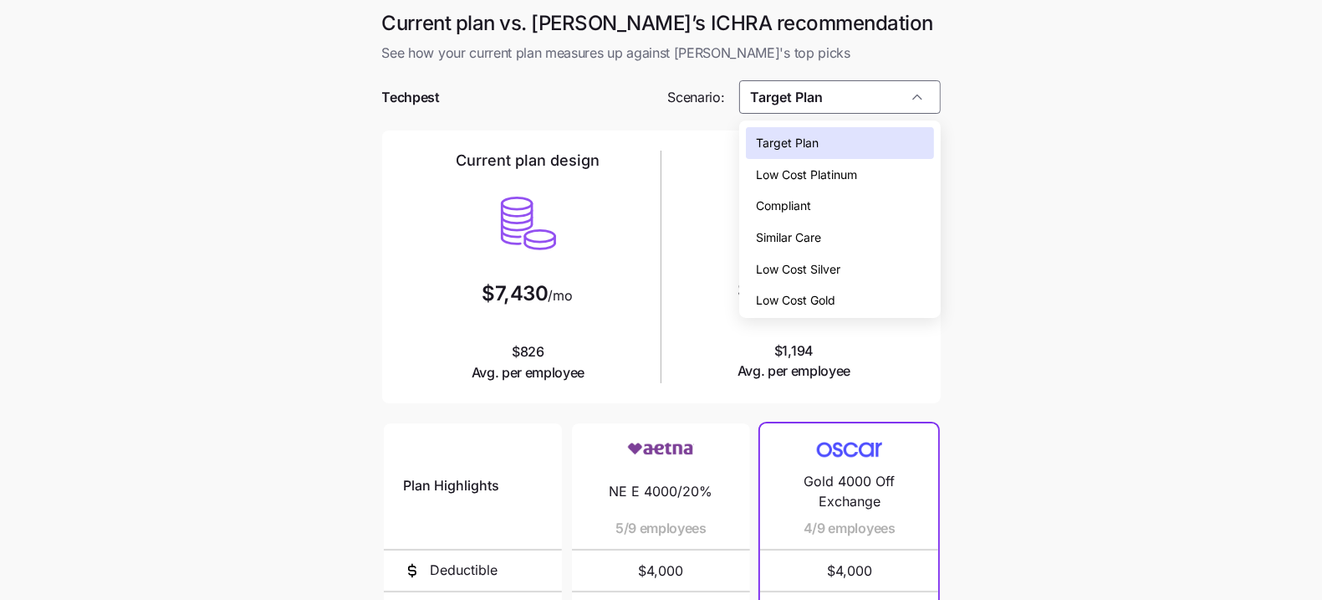
click at [826, 256] on div "Low Cost Silver" at bounding box center [839, 269] width 187 height 32
type input "Low Cost Silver"
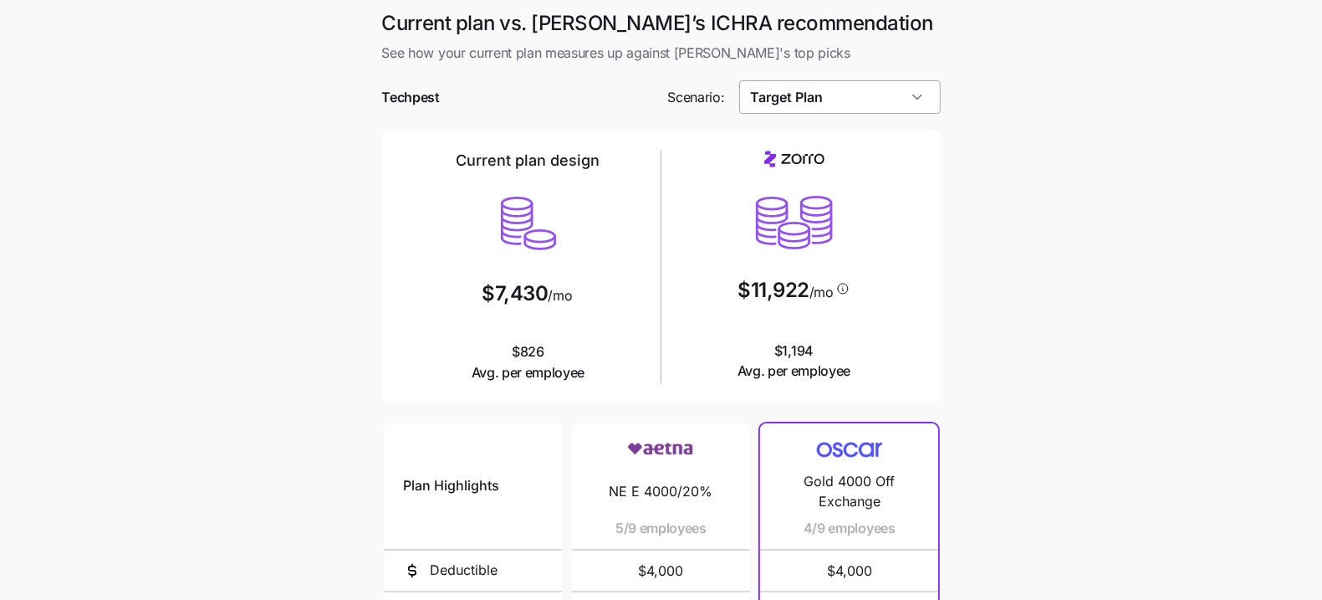
click at [817, 94] on input "Target Plan" at bounding box center [840, 96] width 202 height 33
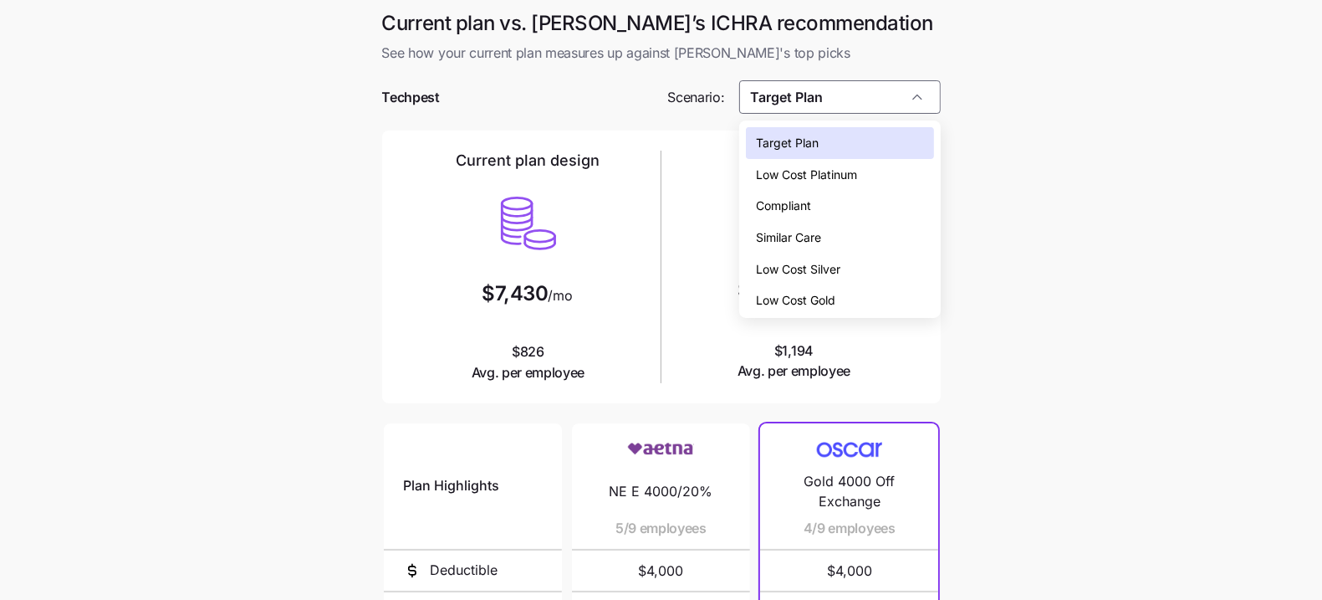
click at [859, 304] on div "Low Cost Gold" at bounding box center [839, 300] width 187 height 32
type input "Low Cost Gold"
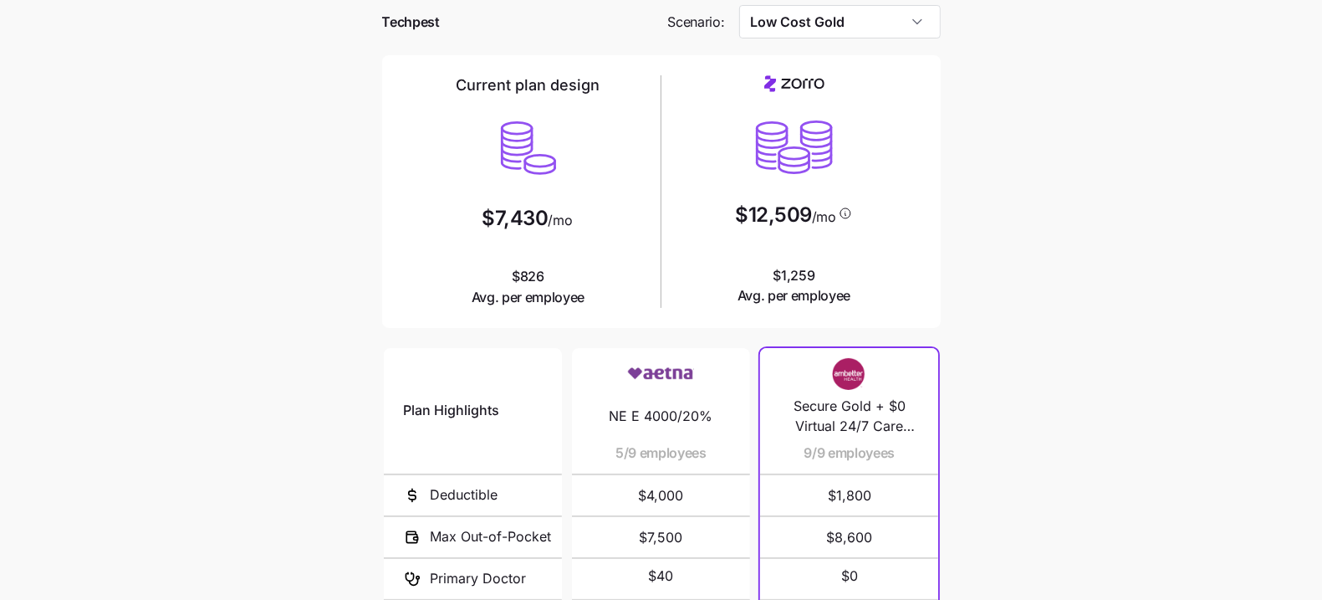
scroll to position [96, 0]
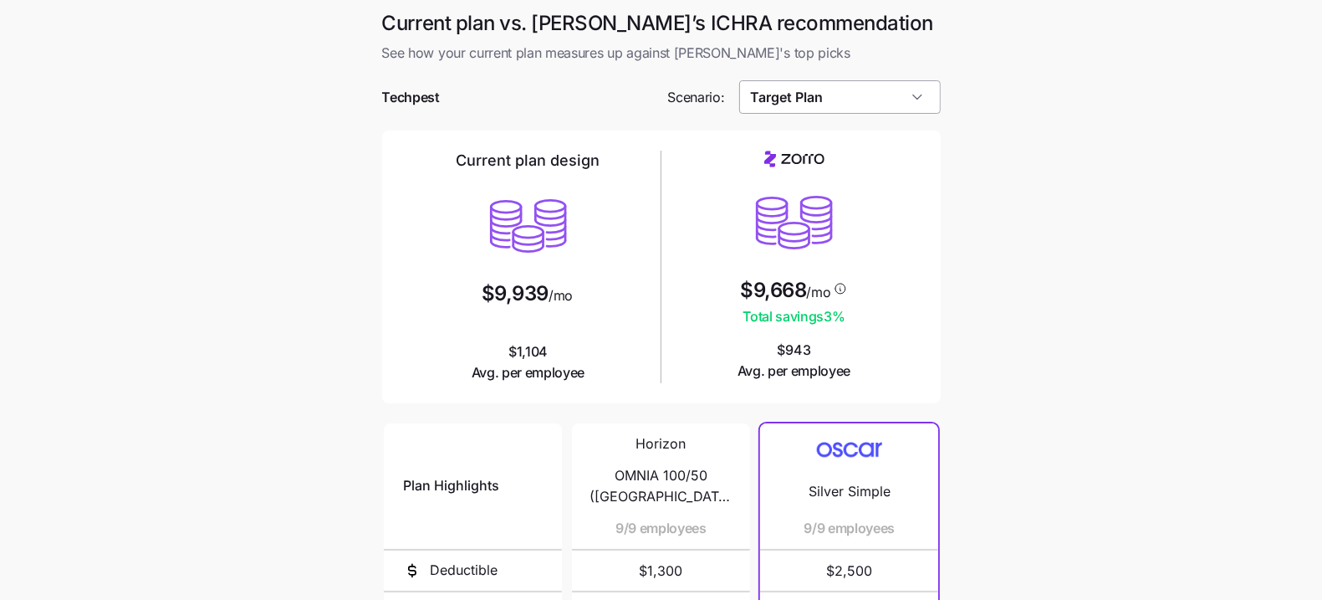
click at [867, 100] on input "Target Plan" at bounding box center [840, 96] width 202 height 33
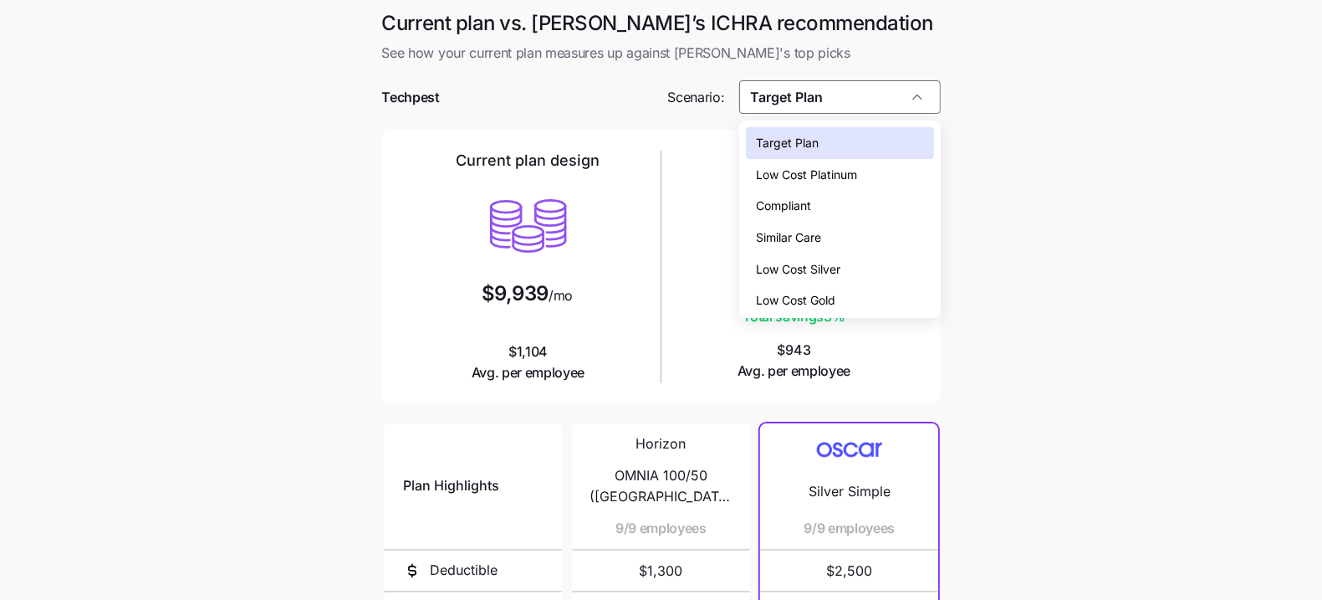
click at [867, 260] on div "Low Cost Silver" at bounding box center [839, 269] width 187 height 32
type input "Low Cost Silver"
